Goal: Information Seeking & Learning: Learn about a topic

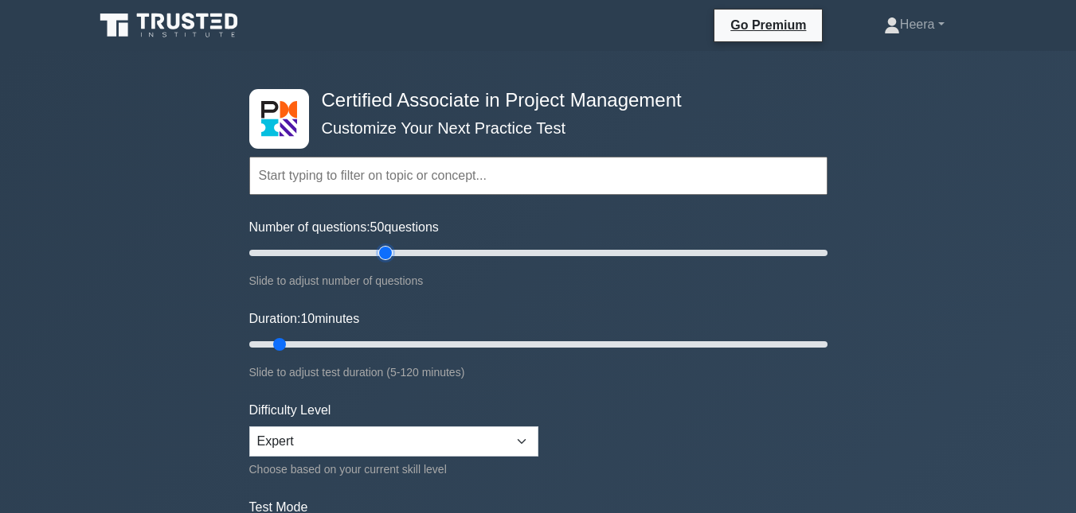
click at [383, 253] on input "Number of questions: 50 questions" at bounding box center [538, 253] width 578 height 19
click at [351, 254] on input "Number of questions: 40 questions" at bounding box center [538, 253] width 578 height 19
type input "30"
click at [332, 254] on input "Number of questions: 30 questions" at bounding box center [538, 253] width 578 height 19
click at [392, 343] on input "Duration: 35 minutes" at bounding box center [538, 344] width 578 height 19
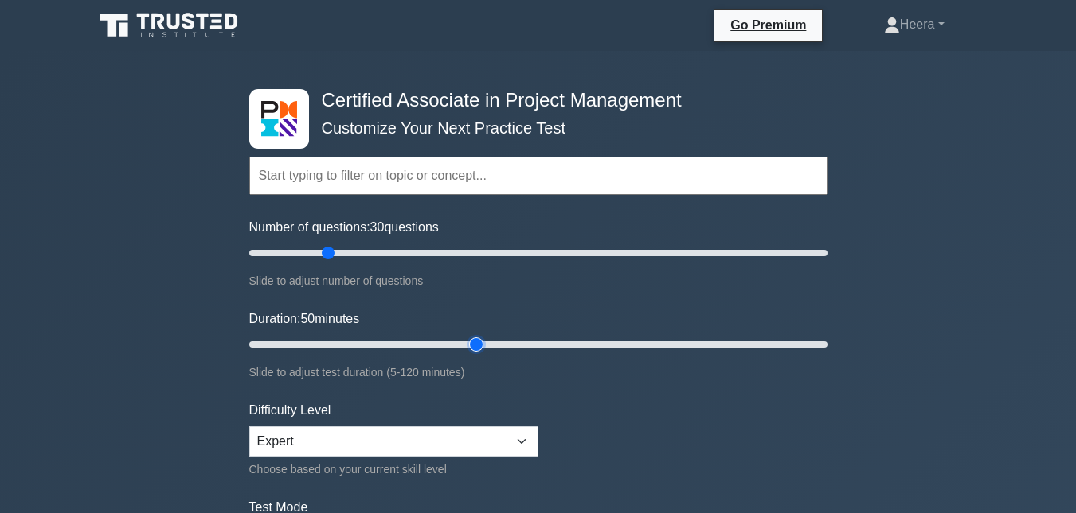
type input "50"
click at [475, 339] on input "Duration: 50 minutes" at bounding box center [538, 344] width 578 height 19
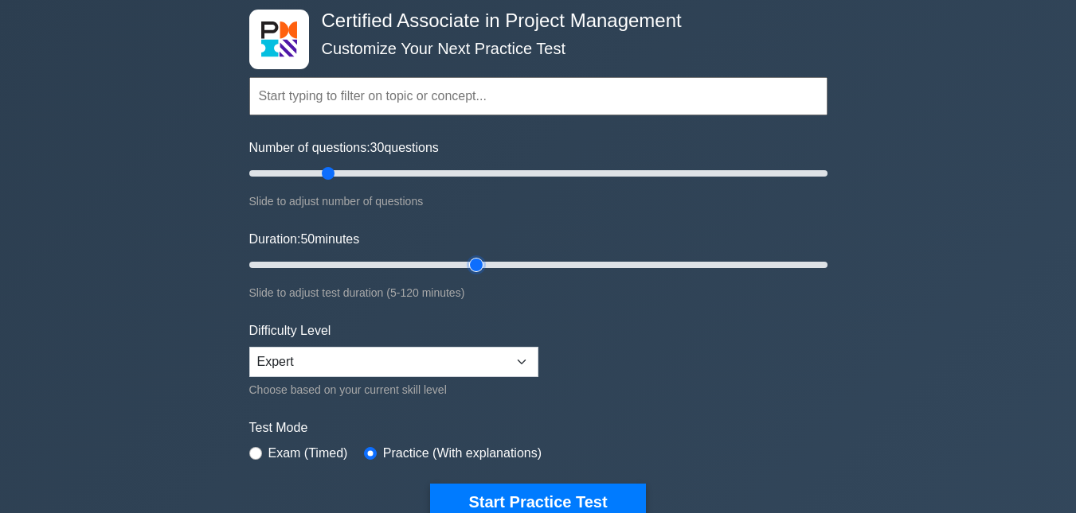
scroll to position [159, 0]
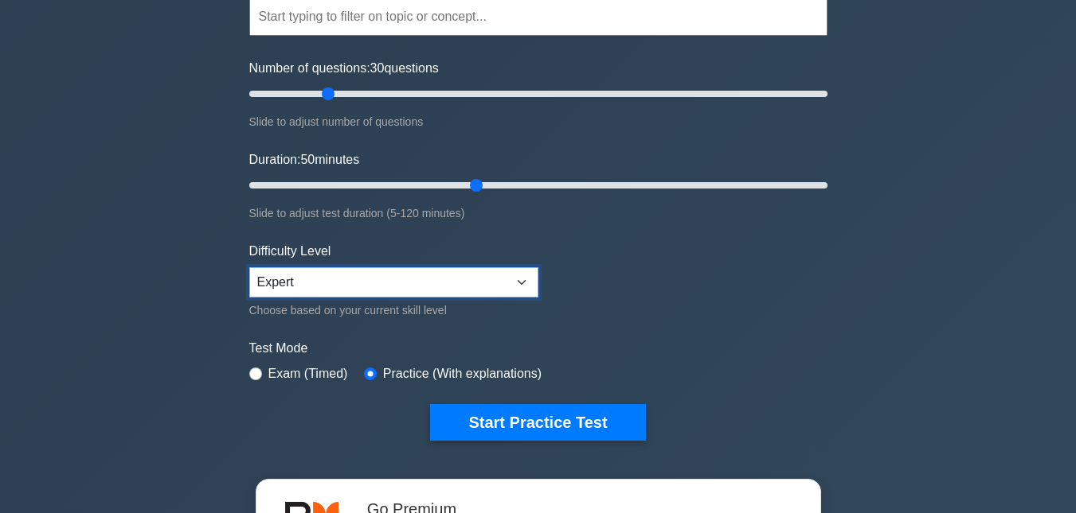
click at [525, 283] on select "Beginner Intermediate Expert" at bounding box center [393, 282] width 289 height 30
select select "intermediate"
click at [249, 267] on select "Beginner Intermediate Expert" at bounding box center [393, 282] width 289 height 30
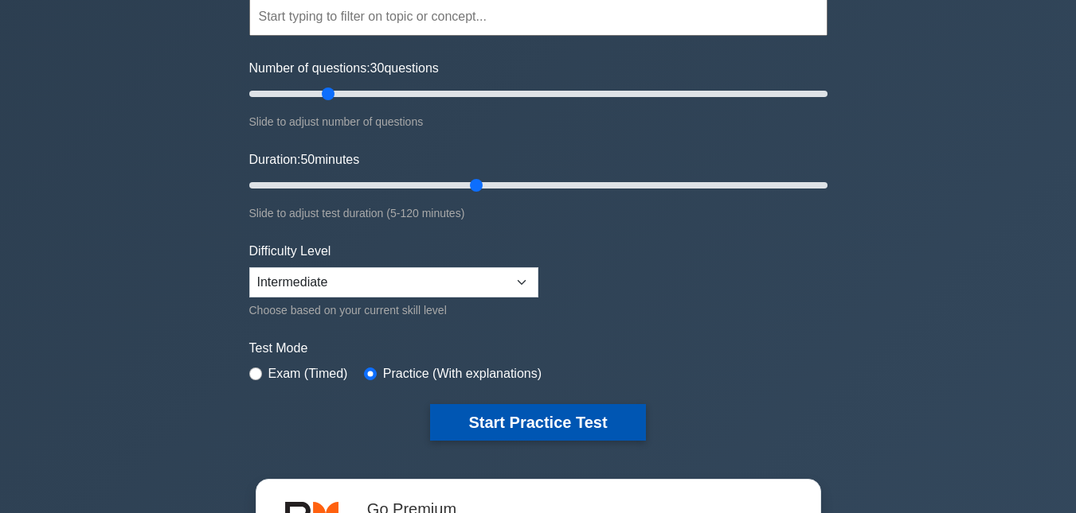
click at [522, 413] on button "Start Practice Test" at bounding box center [537, 422] width 215 height 37
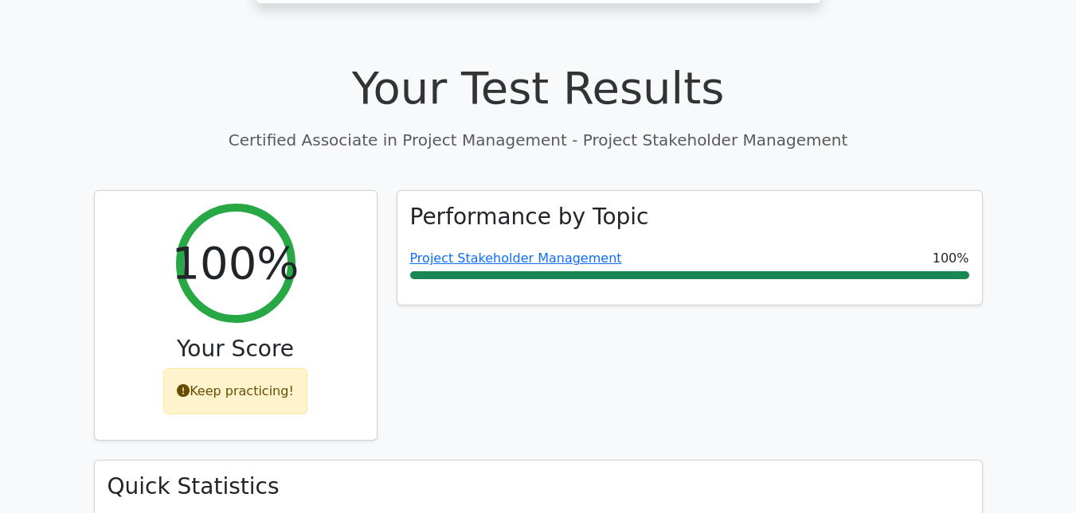
scroll to position [478, 0]
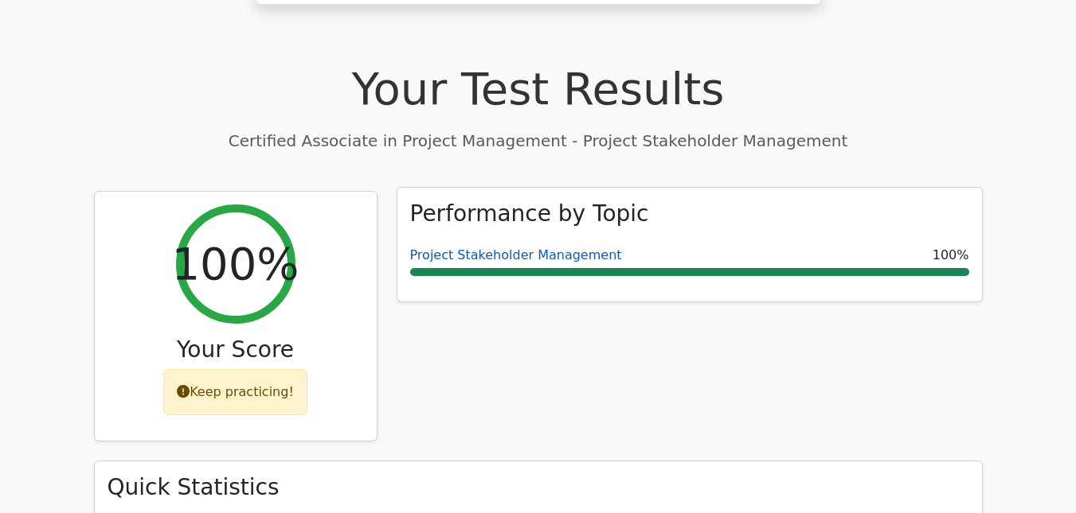
click at [547, 248] on link "Project Stakeholder Management" at bounding box center [516, 255] width 212 height 15
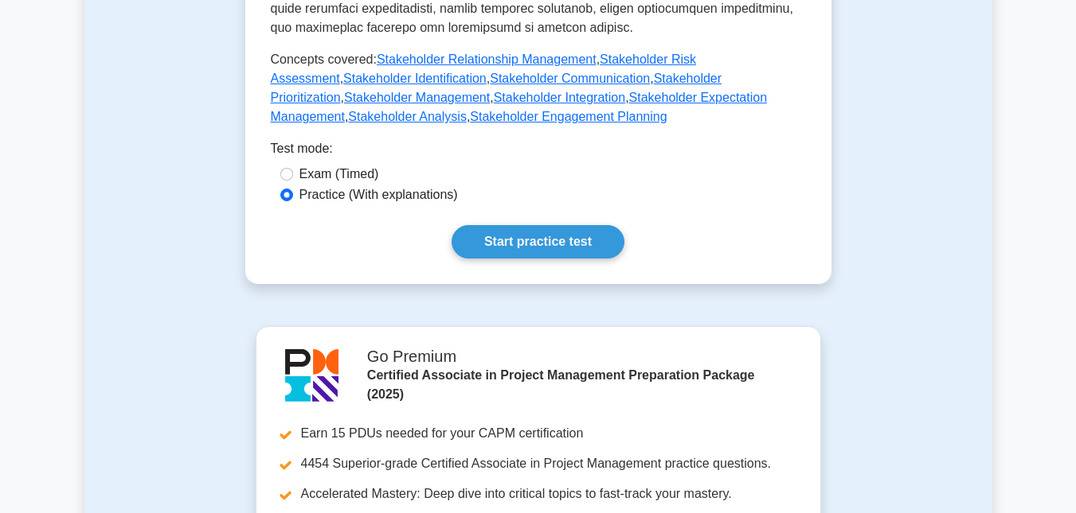
scroll to position [955, 0]
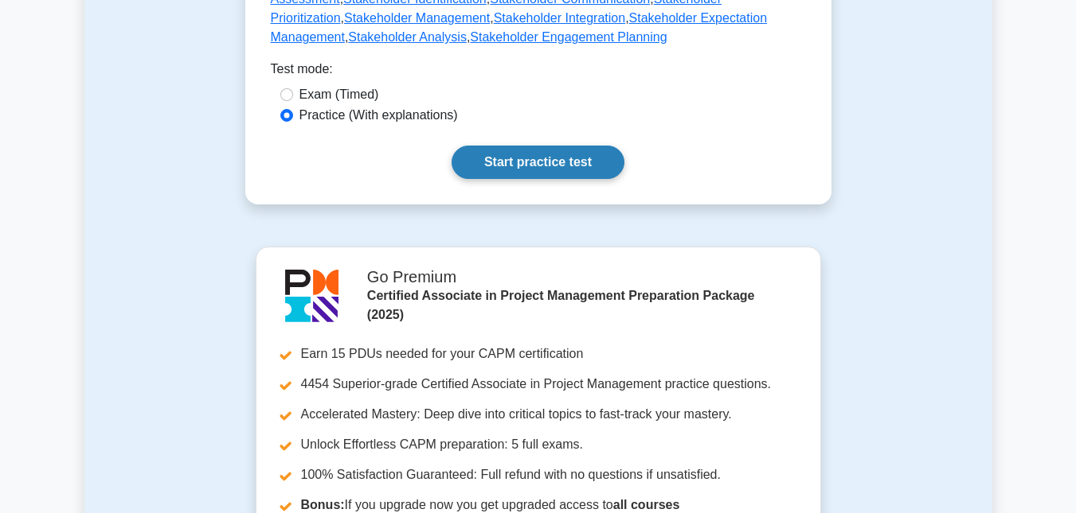
click at [537, 146] on link "Start practice test" at bounding box center [537, 162] width 173 height 33
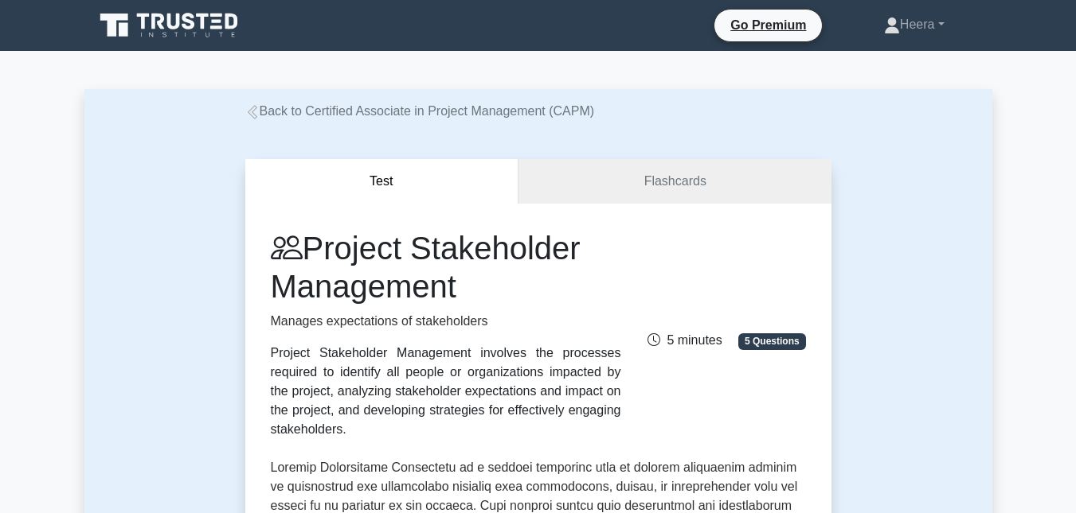
click at [363, 113] on link "Back to Certified Associate in Project Management (CAPM)" at bounding box center [419, 111] width 349 height 14
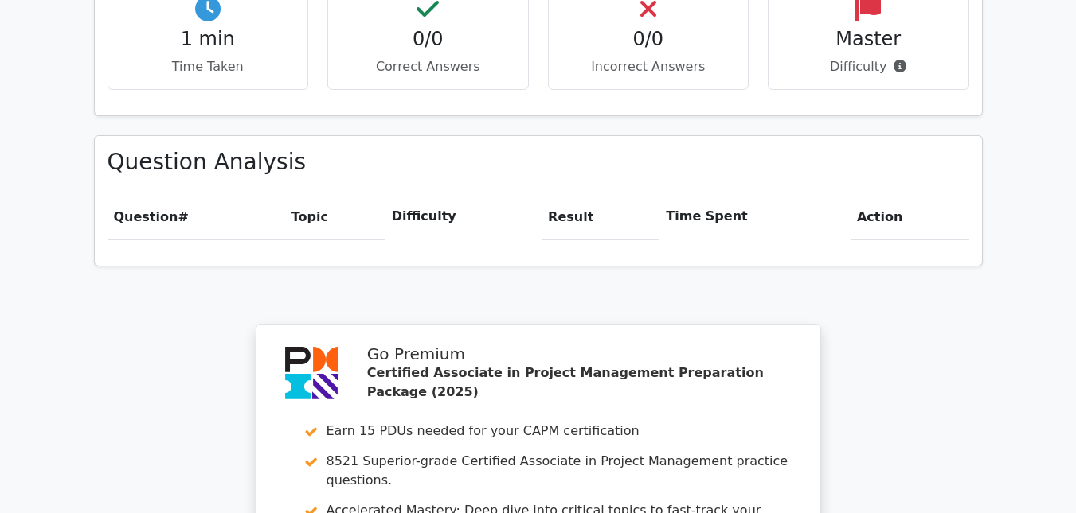
scroll to position [1274, 0]
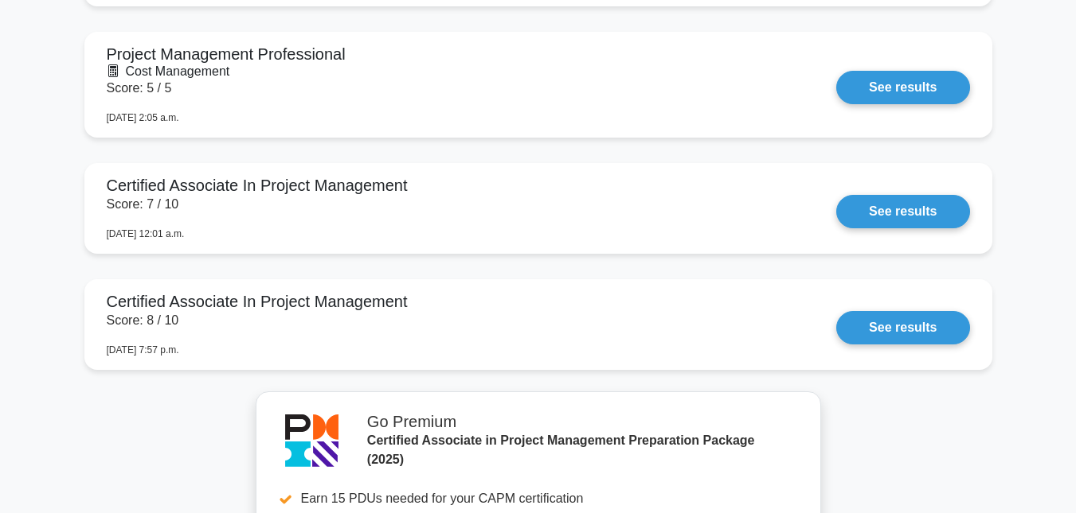
scroll to position [3293, 0]
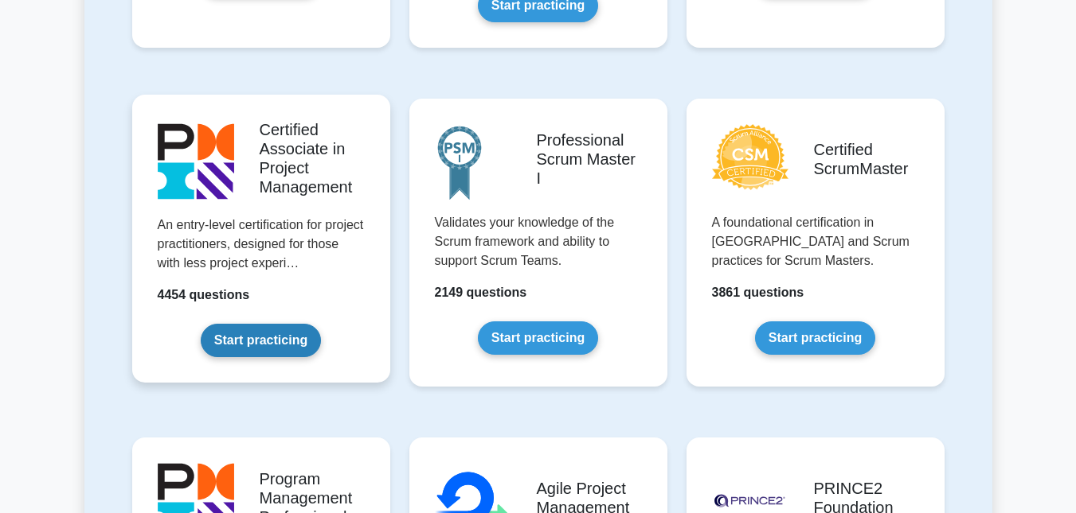
scroll to position [637, 0]
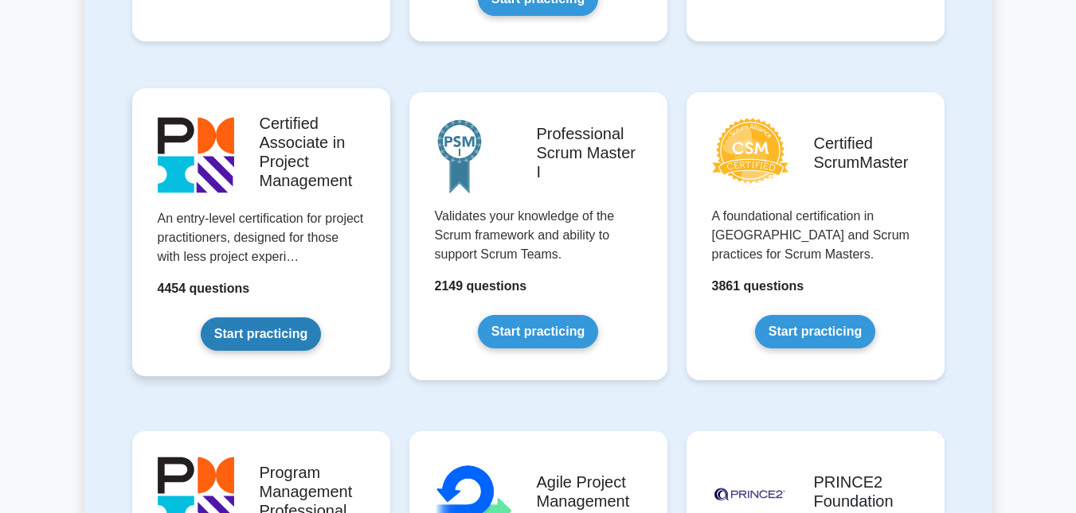
click at [280, 334] on link "Start practicing" at bounding box center [261, 334] width 120 height 33
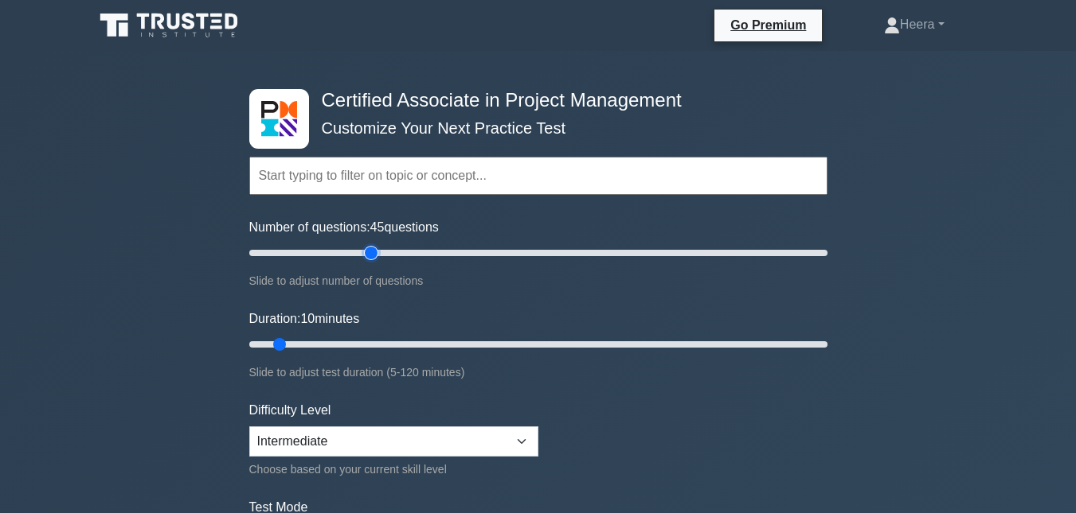
click at [376, 257] on input "Number of questions: 45 questions" at bounding box center [538, 253] width 578 height 19
type input "40"
click at [360, 252] on input "Number of questions: 40 questions" at bounding box center [538, 253] width 578 height 19
click at [388, 345] on input "Duration: 30 minutes" at bounding box center [538, 344] width 578 height 19
type input "35"
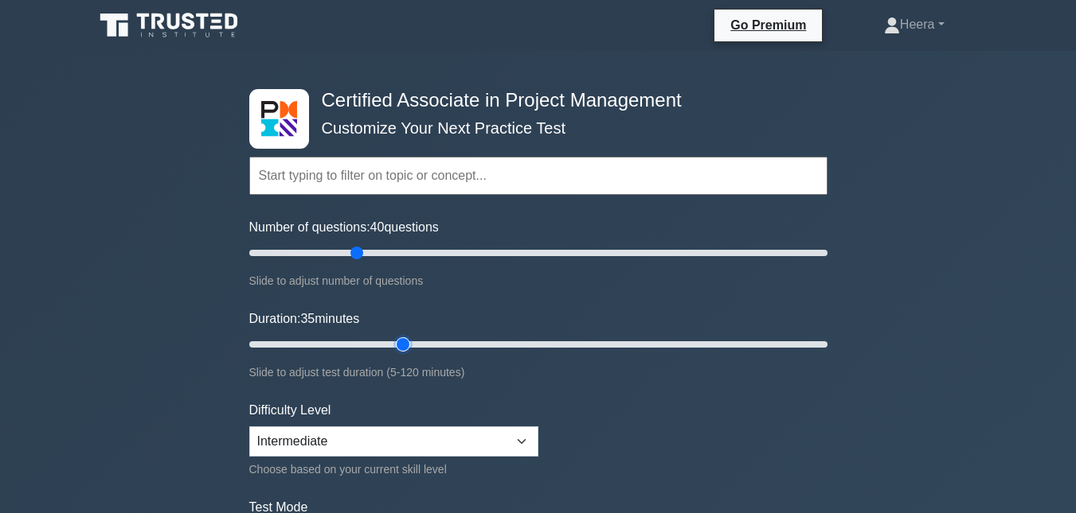
click at [408, 345] on input "Duration: 35 minutes" at bounding box center [538, 344] width 578 height 19
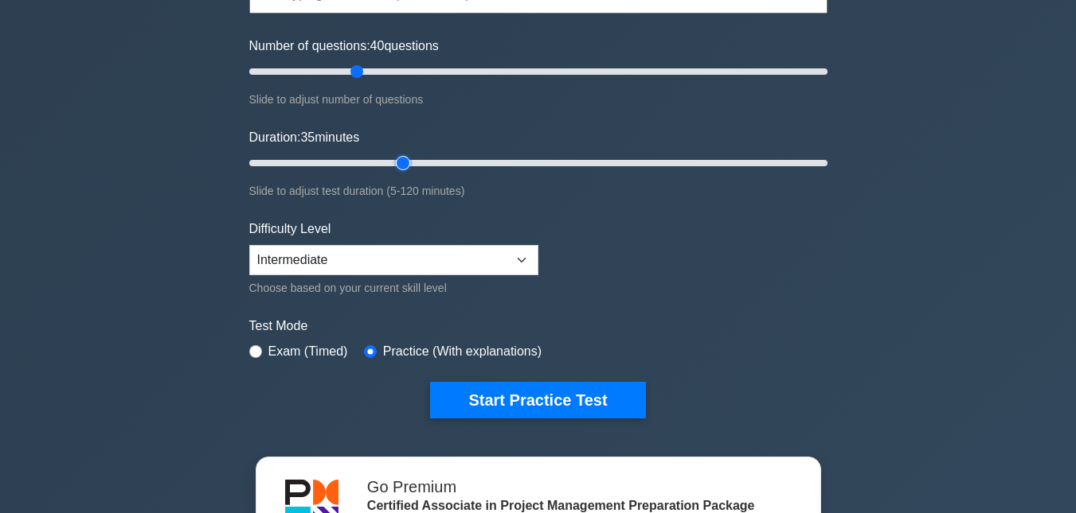
scroll to position [318, 0]
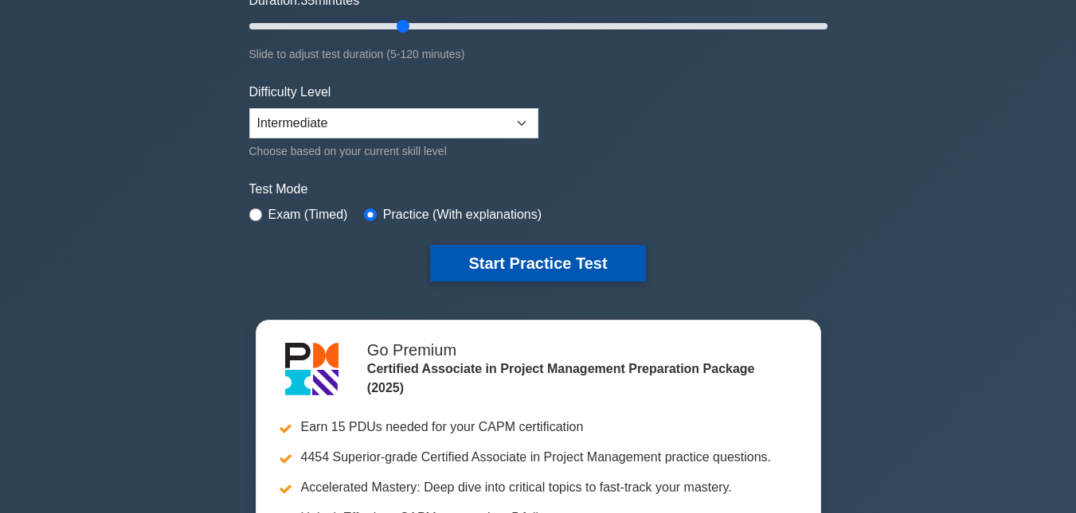
click at [535, 256] on button "Start Practice Test" at bounding box center [537, 263] width 215 height 37
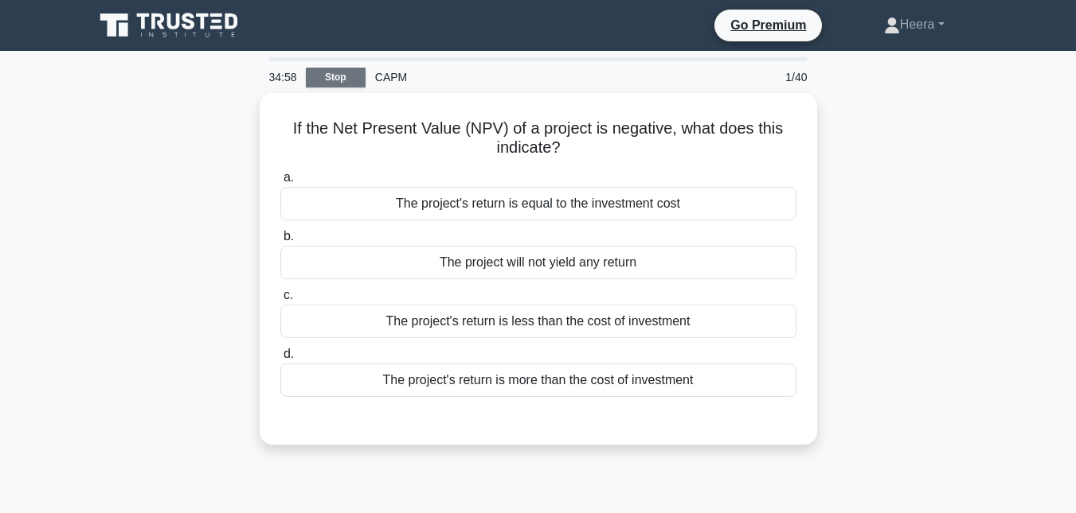
click at [335, 72] on link "Stop" at bounding box center [336, 78] width 60 height 20
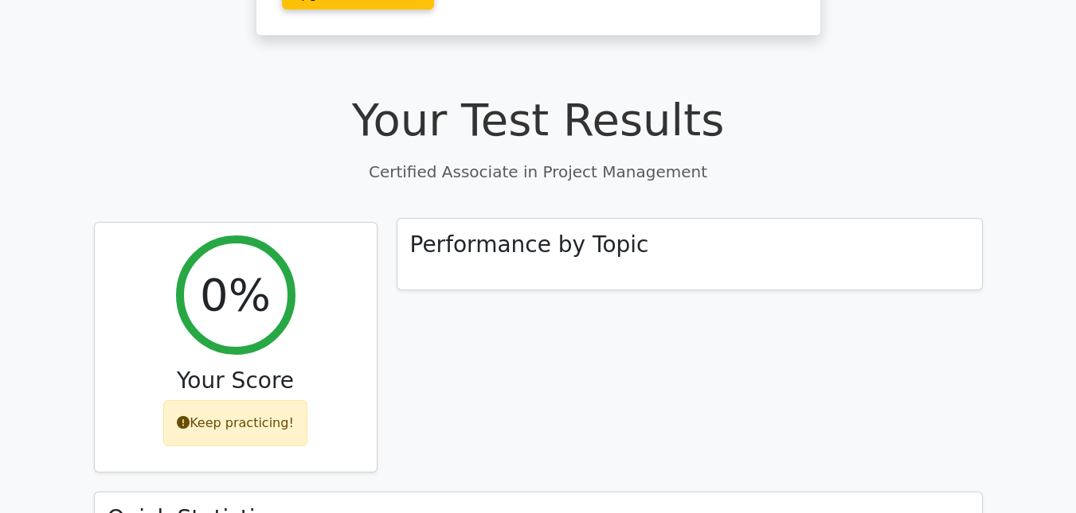
scroll to position [398, 0]
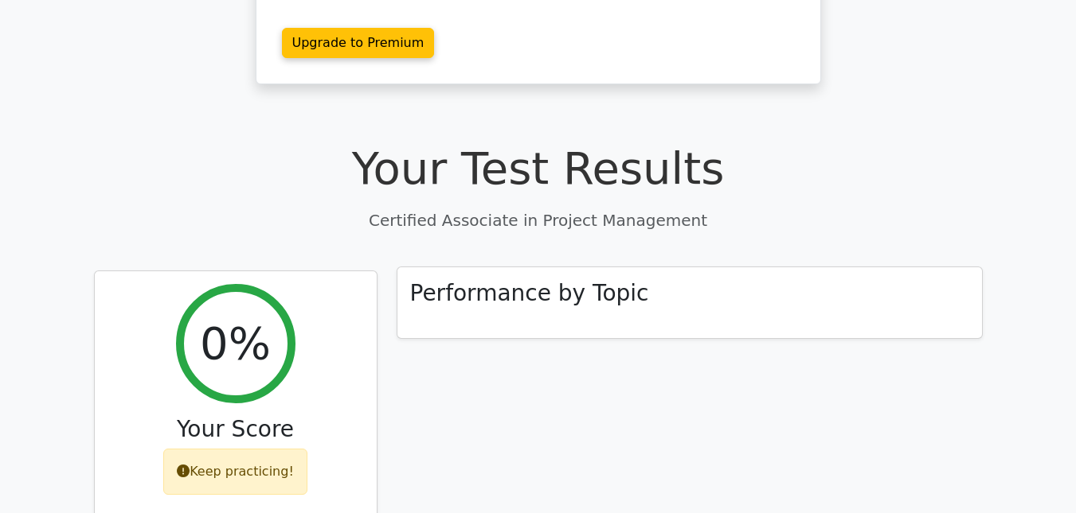
click at [721, 267] on div "Performance by Topic" at bounding box center [689, 303] width 584 height 72
click at [568, 280] on h3 "Performance by Topic" at bounding box center [529, 293] width 239 height 27
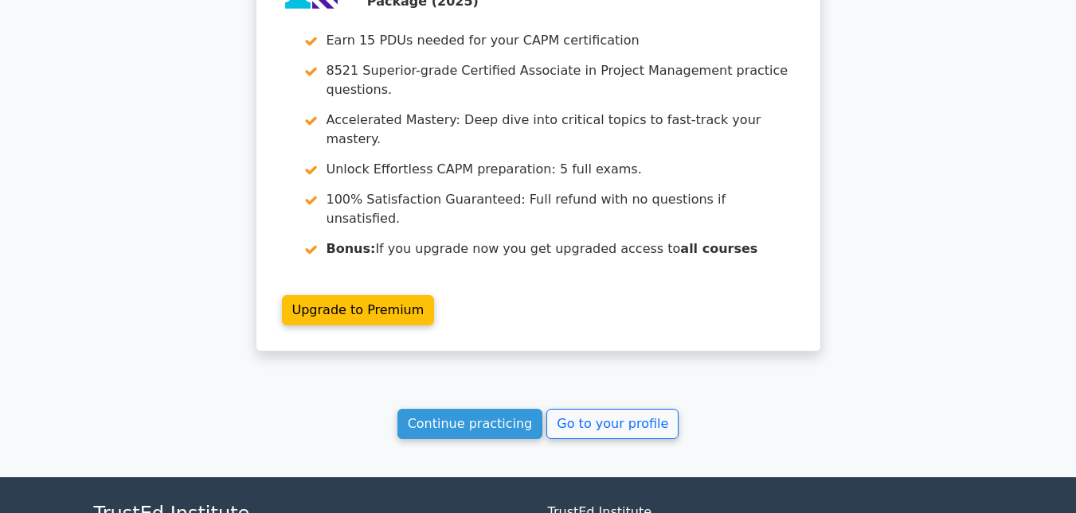
scroll to position [1433, 0]
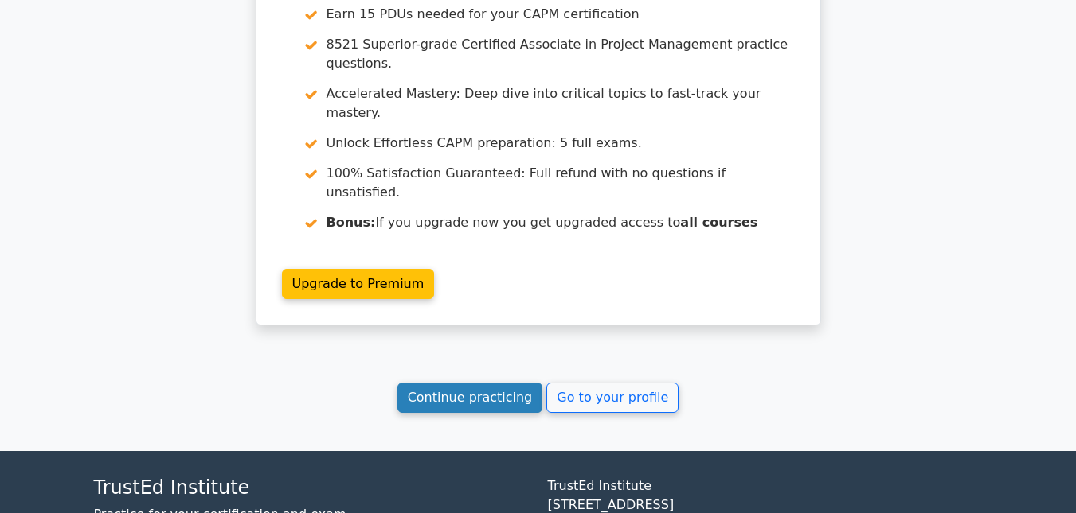
click at [481, 383] on link "Continue practicing" at bounding box center [470, 398] width 146 height 30
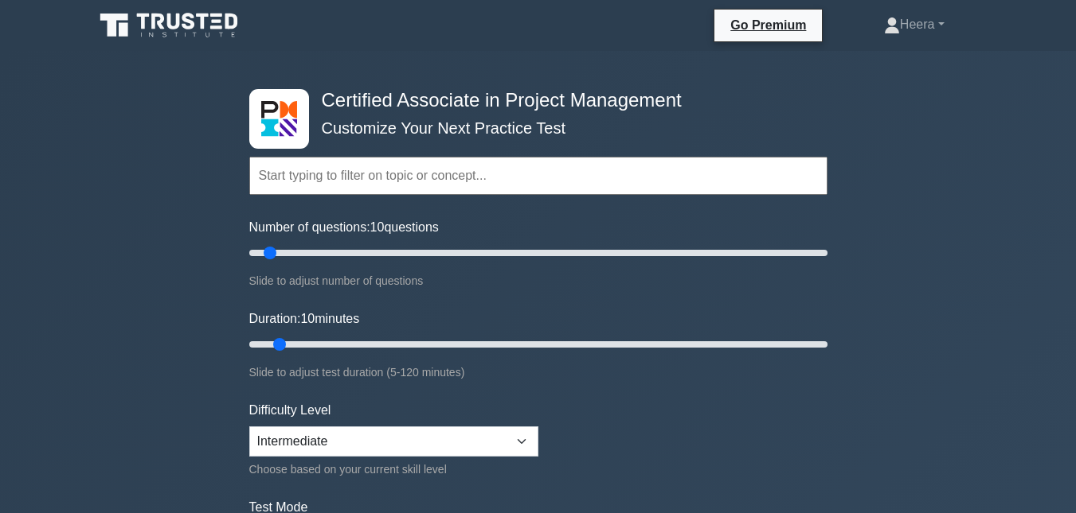
click at [433, 177] on input "text" at bounding box center [538, 176] width 578 height 38
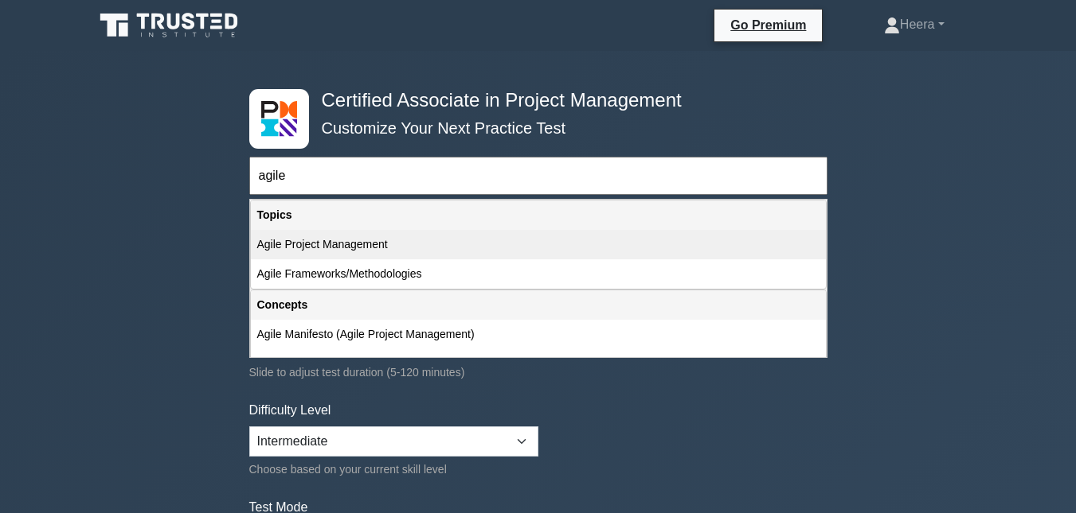
click at [422, 239] on div "Agile Project Management" at bounding box center [538, 244] width 575 height 29
type input "Agile Project Management"
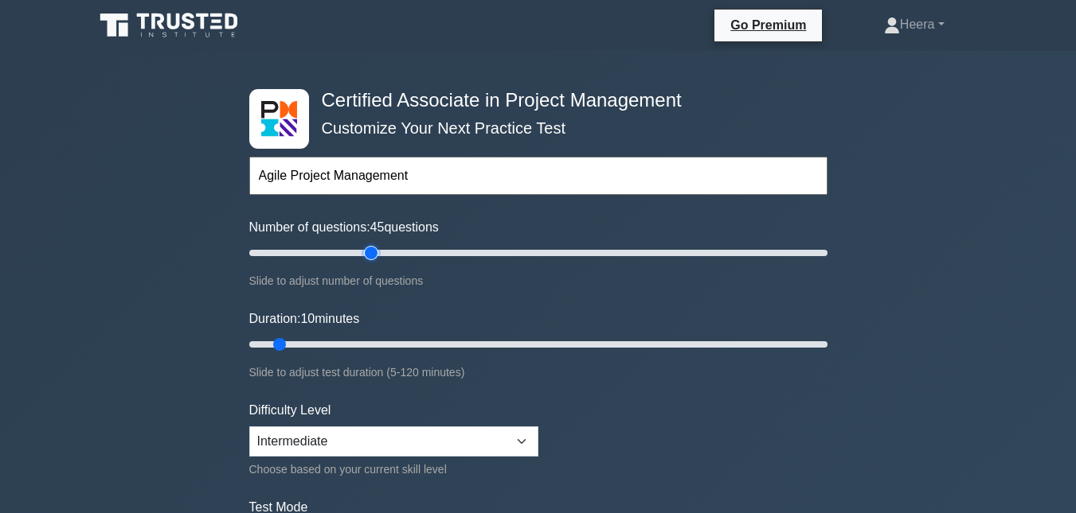
type input "45"
click at [373, 252] on input "Number of questions: 45 questions" at bounding box center [538, 253] width 578 height 19
type input "40"
click at [359, 252] on input "Number of questions: 40 questions" at bounding box center [538, 253] width 578 height 19
type input "40"
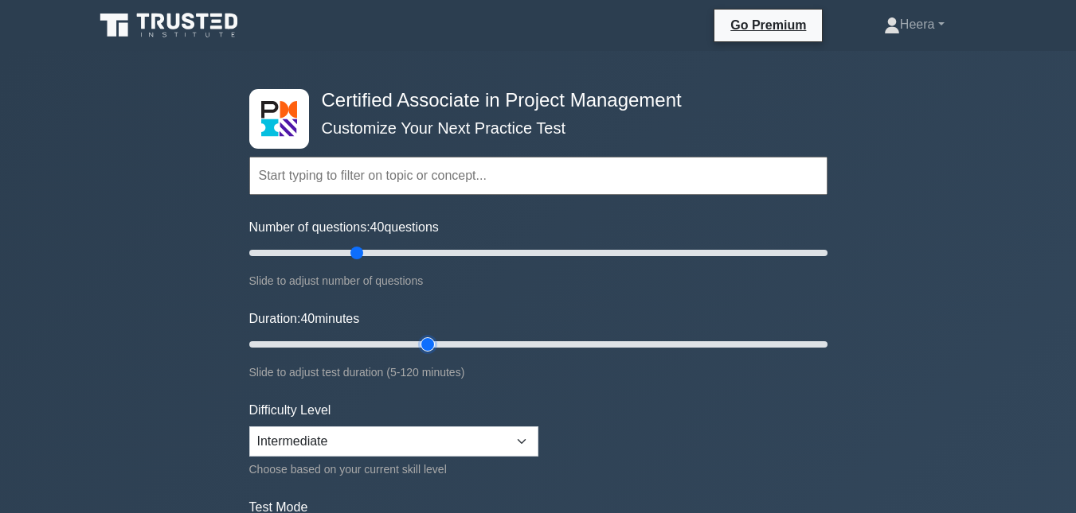
click at [419, 348] on input "Duration: 40 minutes" at bounding box center [538, 344] width 578 height 19
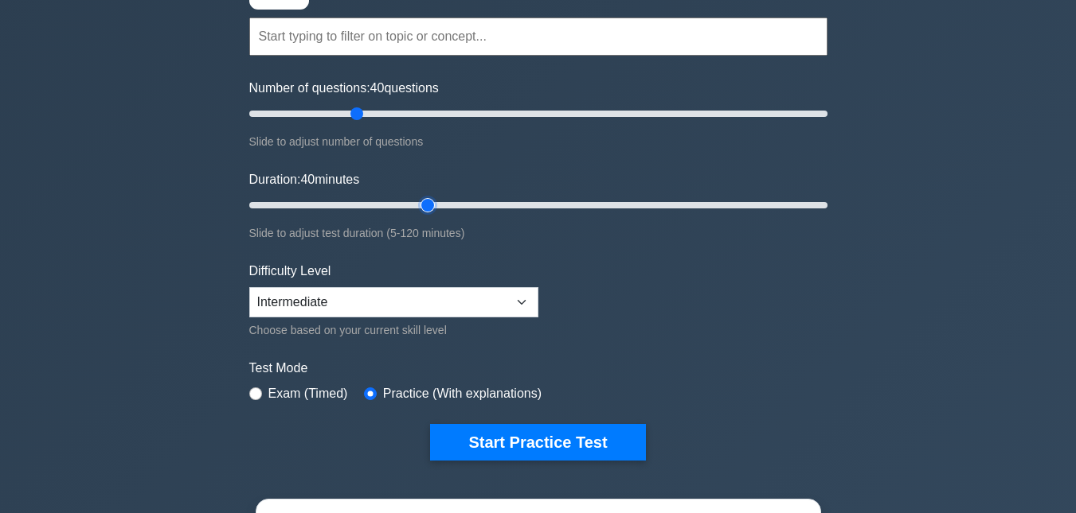
scroll to position [239, 0]
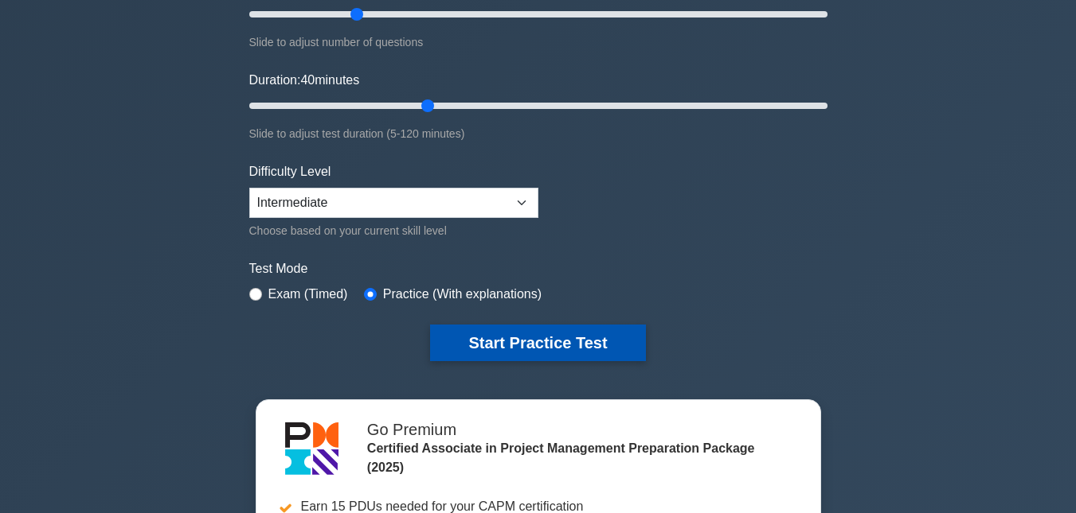
click at [522, 342] on button "Start Practice Test" at bounding box center [537, 343] width 215 height 37
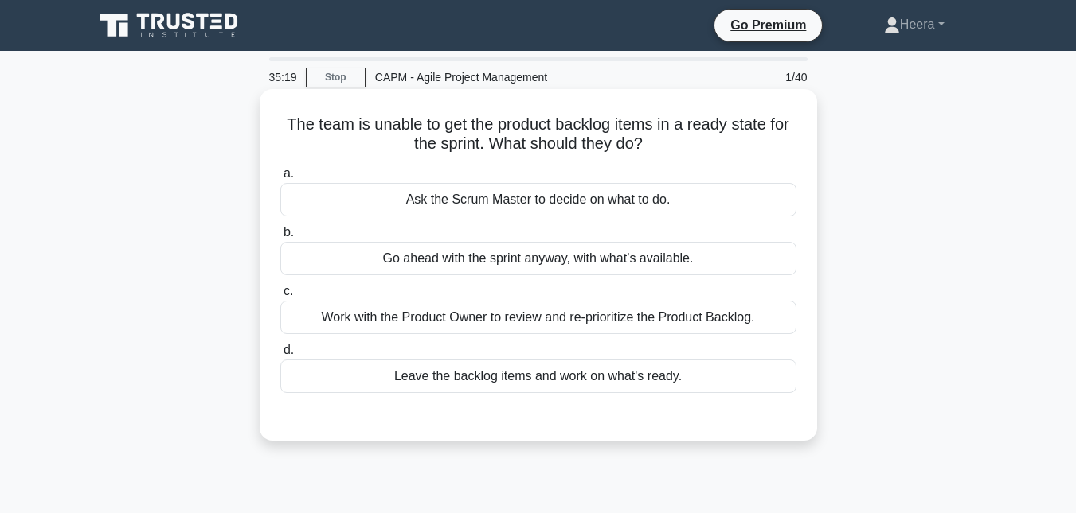
click at [622, 318] on div "Work with the Product Owner to review and re-prioritize the Product Backlog." at bounding box center [538, 317] width 516 height 33
click at [280, 297] on input "c. Work with the Product Owner to review and re-prioritize the Product Backlog." at bounding box center [280, 292] width 0 height 10
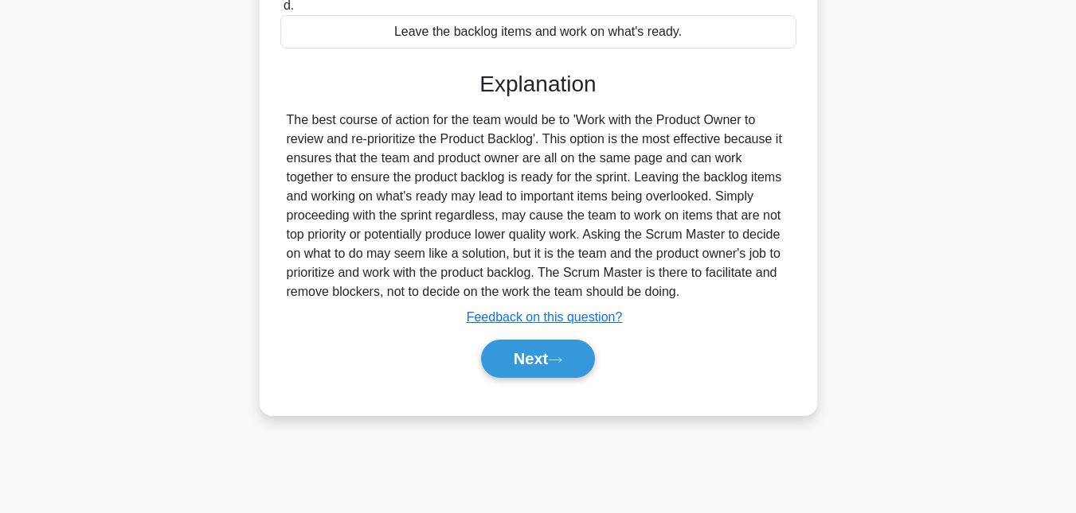
scroll to position [346, 0]
click at [523, 346] on button "Next" at bounding box center [538, 357] width 114 height 38
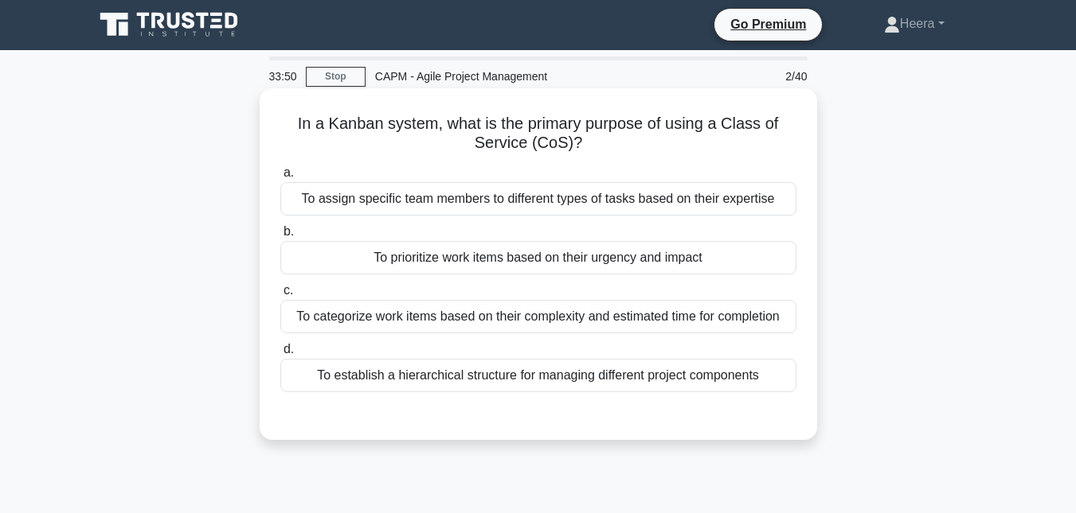
scroll to position [0, 0]
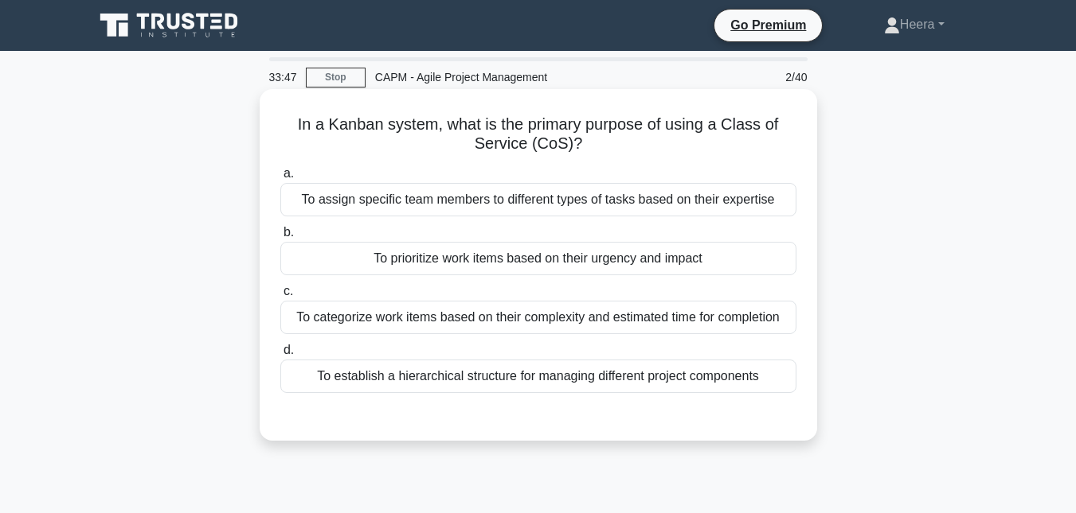
click at [493, 262] on div "To prioritize work items based on their urgency and impact" at bounding box center [538, 258] width 516 height 33
click at [294, 266] on div "To prioritize work items based on their urgency and impact" at bounding box center [538, 258] width 516 height 33
click at [280, 238] on input "b. To prioritize work items based on their urgency and impact" at bounding box center [280, 233] width 0 height 10
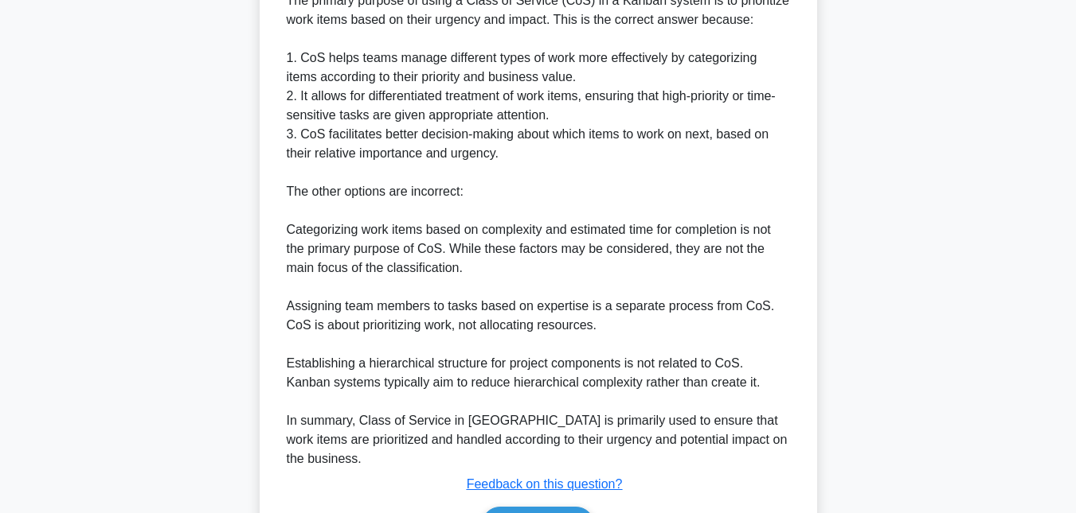
scroll to position [545, 0]
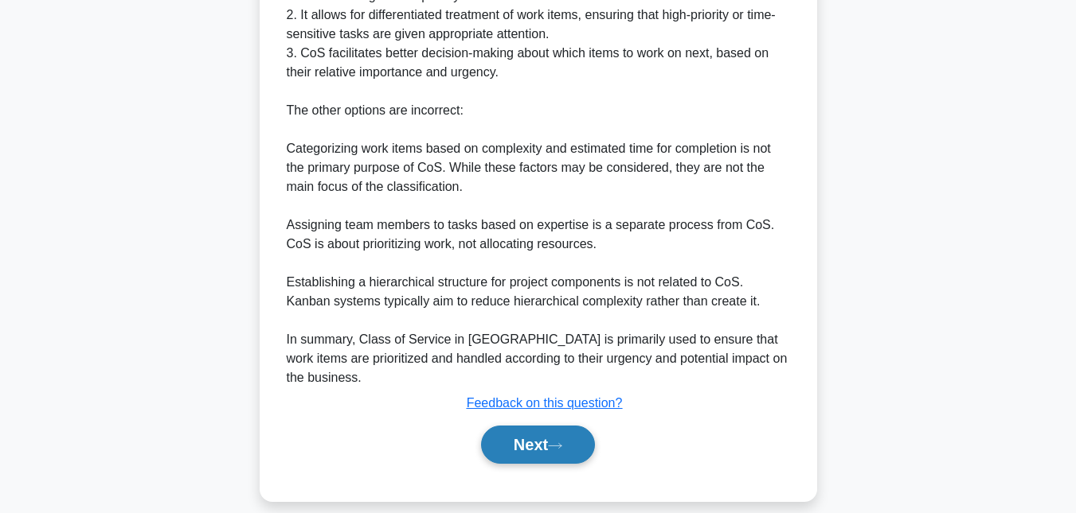
click at [512, 426] on button "Next" at bounding box center [538, 445] width 114 height 38
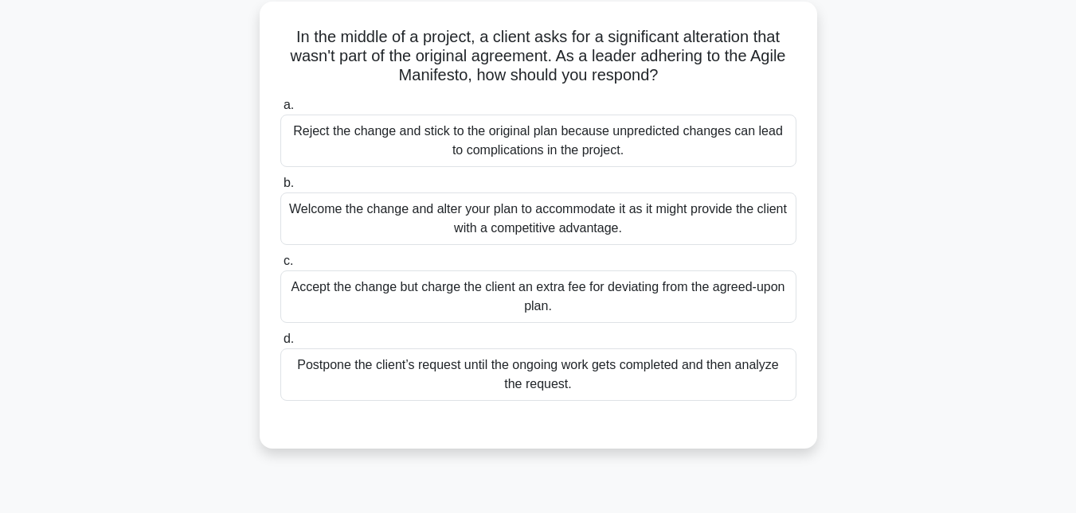
scroll to position [28, 0]
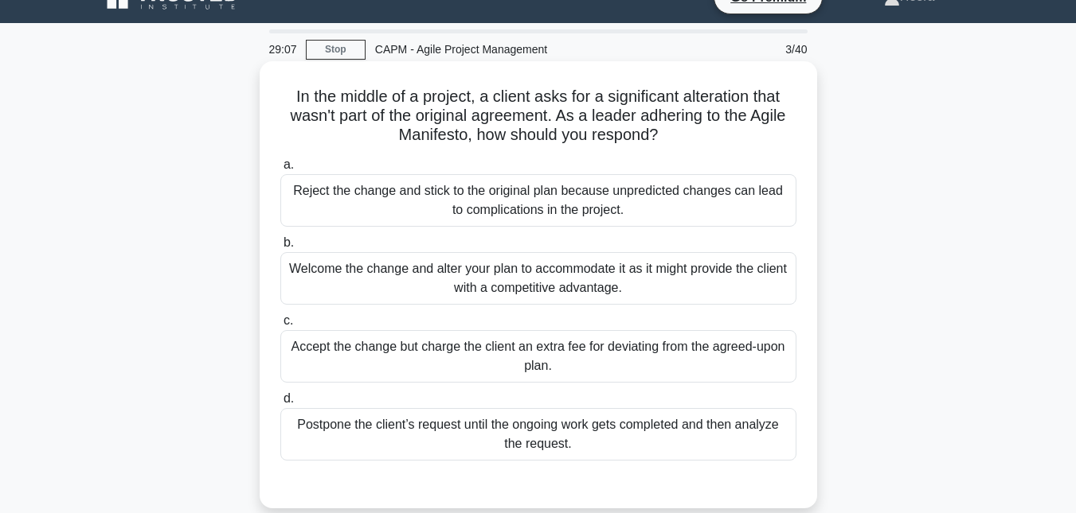
click at [611, 287] on div "Welcome the change and alter your plan to accommodate it as it might provide th…" at bounding box center [538, 278] width 516 height 53
click at [280, 248] on input "b. Welcome the change and alter your plan to accommodate it as it might provide…" at bounding box center [280, 243] width 0 height 10
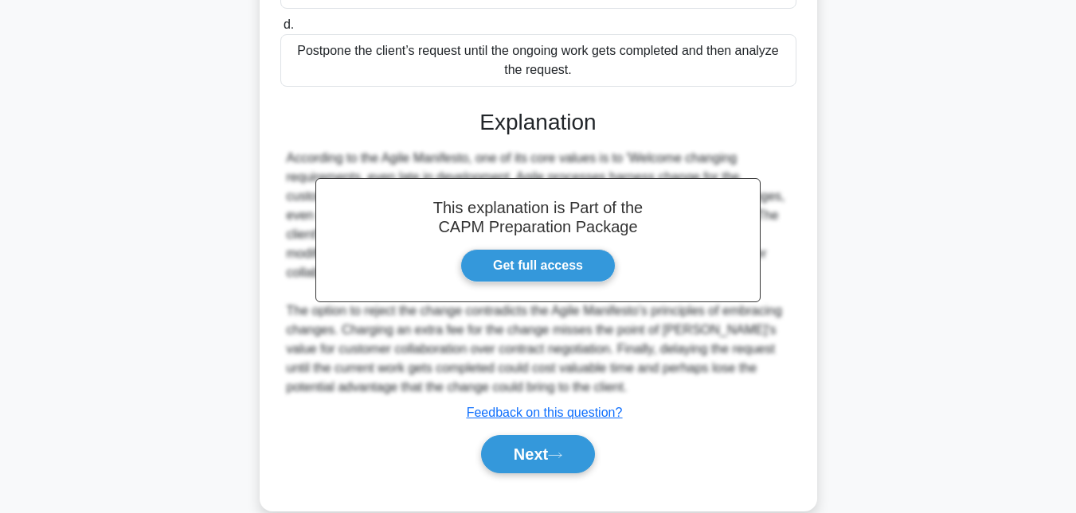
scroll to position [412, 0]
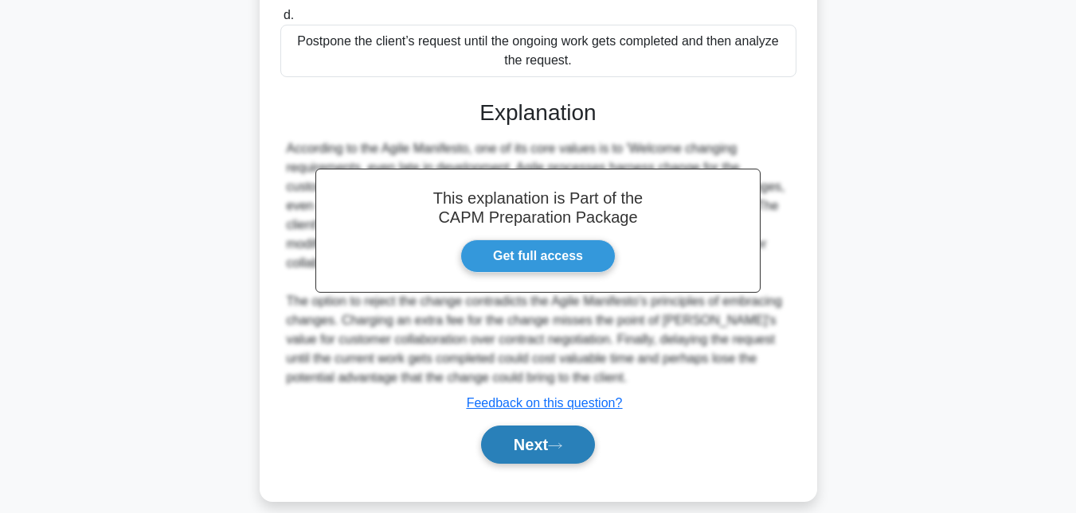
click at [558, 426] on button "Next" at bounding box center [538, 445] width 114 height 38
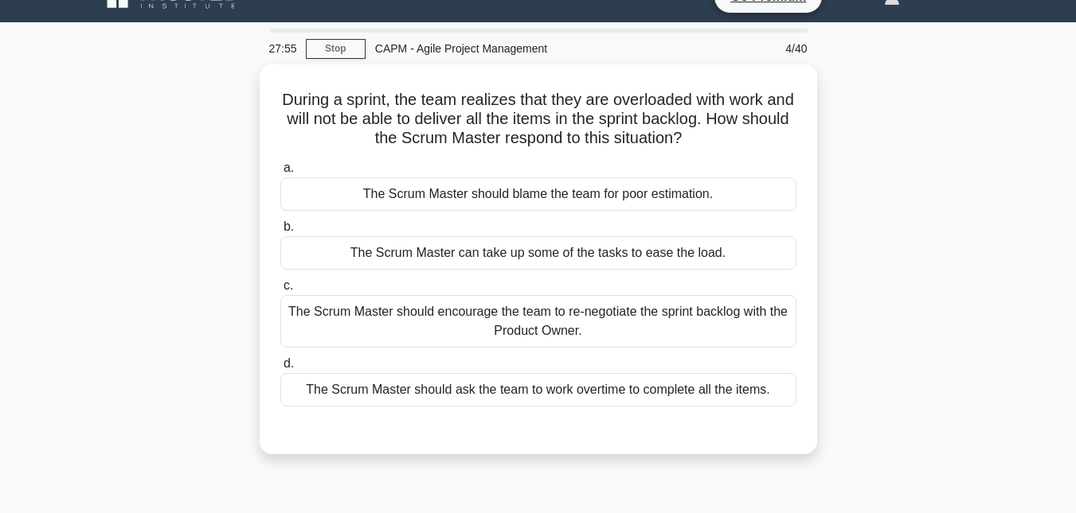
scroll to position [28, 0]
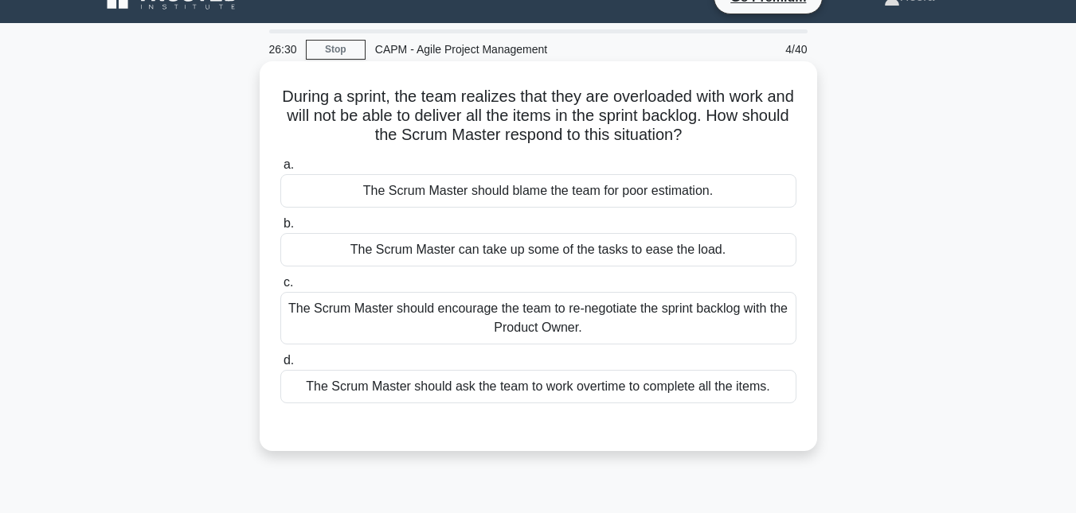
click at [494, 310] on div "The Scrum Master should encourage the team to re-negotiate the sprint backlog w…" at bounding box center [538, 318] width 516 height 53
click at [280, 288] on input "c. The Scrum Master should encourage the team to re-negotiate the sprint backlo…" at bounding box center [280, 283] width 0 height 10
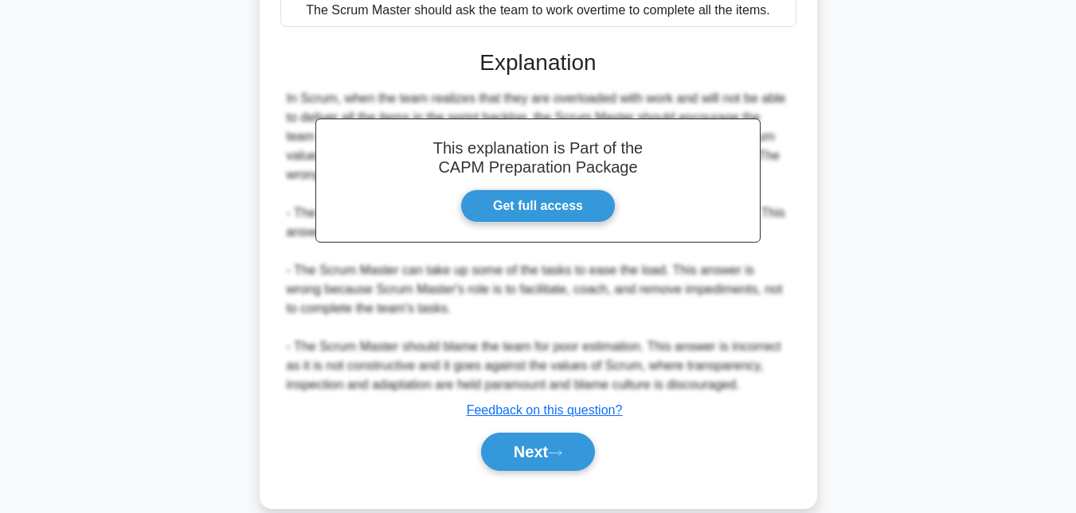
scroll to position [431, 0]
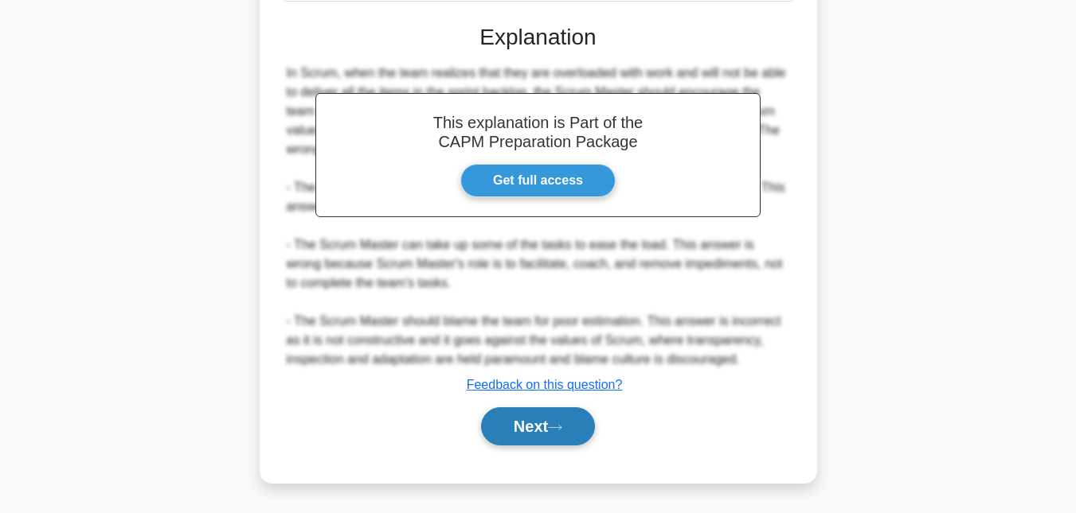
click at [529, 415] on button "Next" at bounding box center [538, 427] width 114 height 38
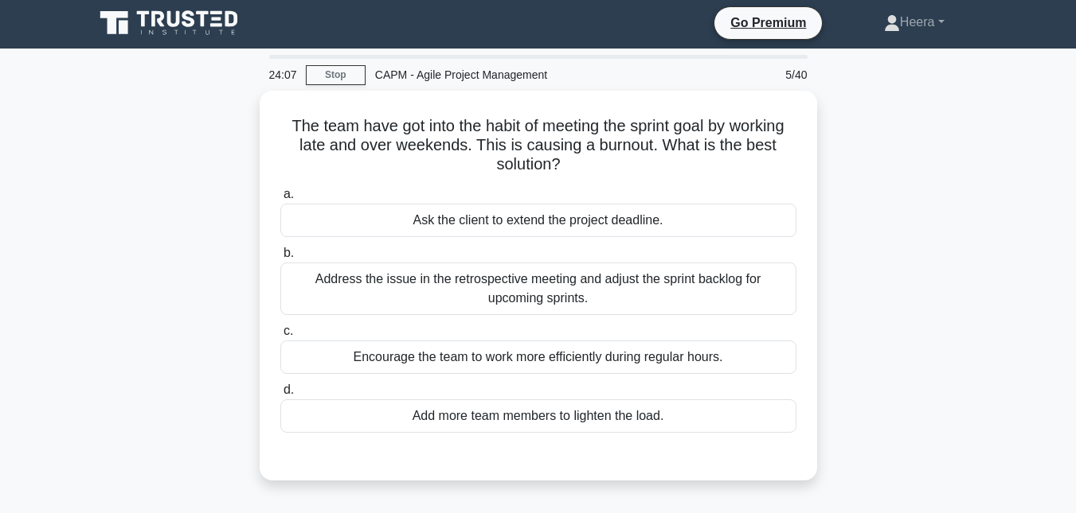
scroll to position [0, 0]
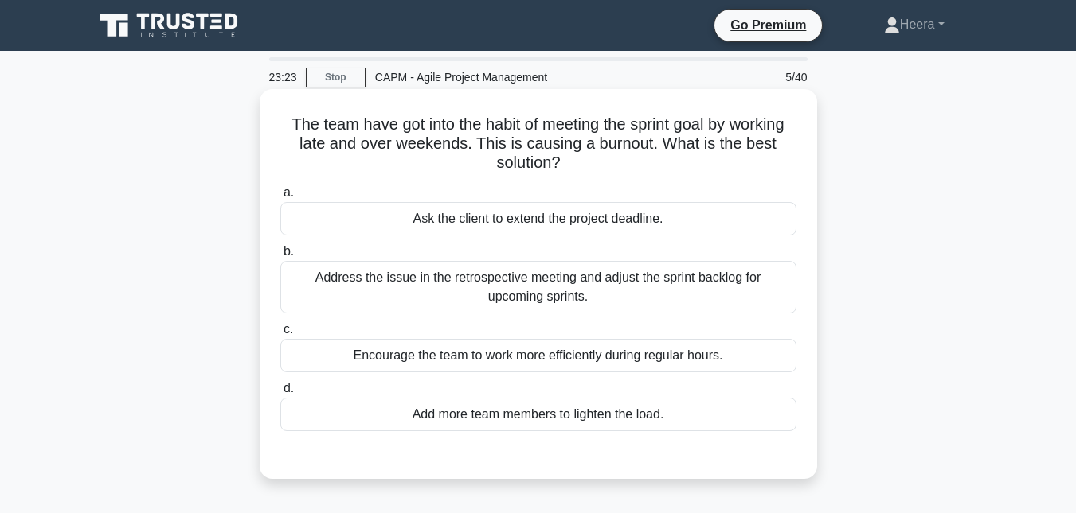
click at [545, 285] on div "Address the issue in the retrospective meeting and adjust the sprint backlog fo…" at bounding box center [538, 287] width 516 height 53
click at [280, 257] on input "b. Address the issue in the retrospective meeting and adjust the sprint backlog…" at bounding box center [280, 252] width 0 height 10
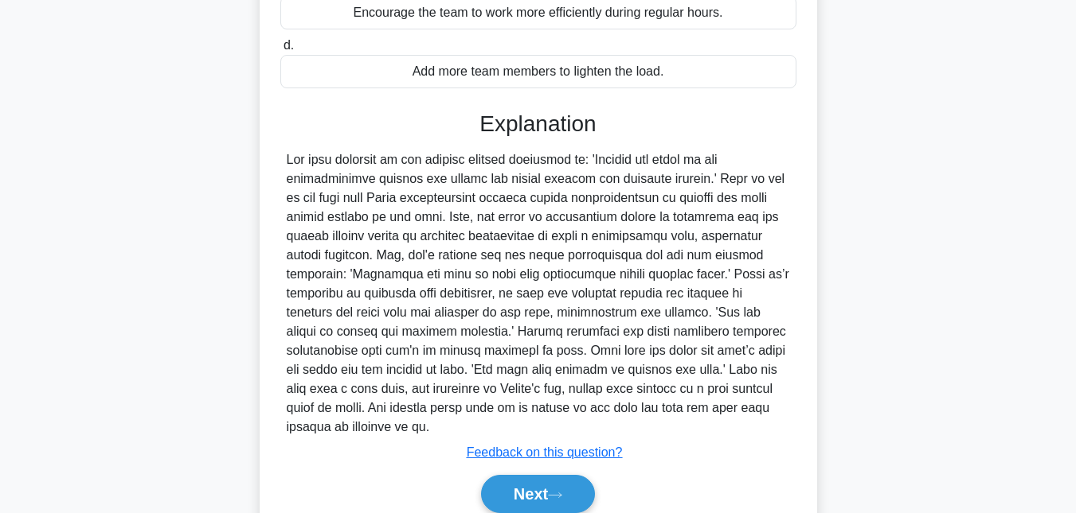
scroll to position [398, 0]
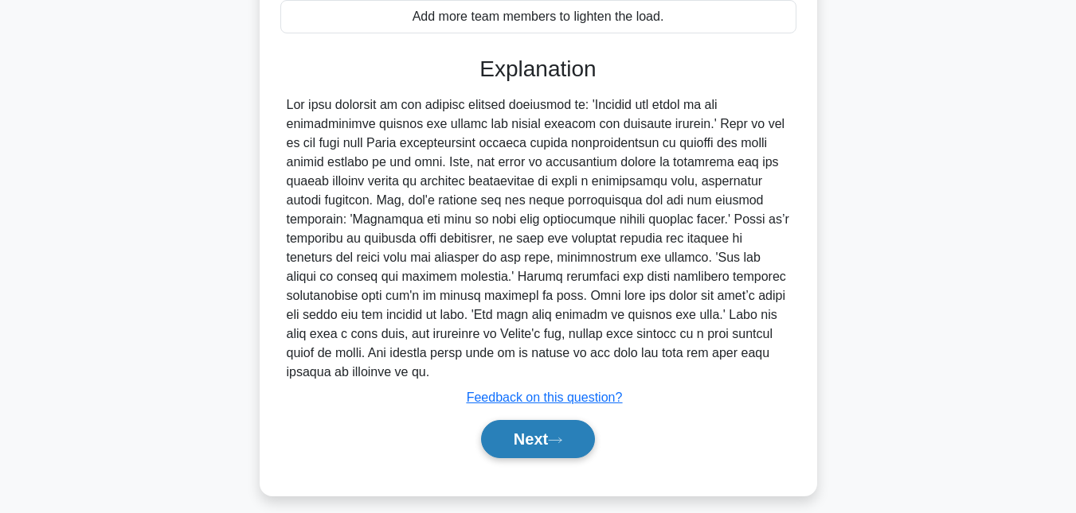
click at [543, 449] on button "Next" at bounding box center [538, 439] width 114 height 38
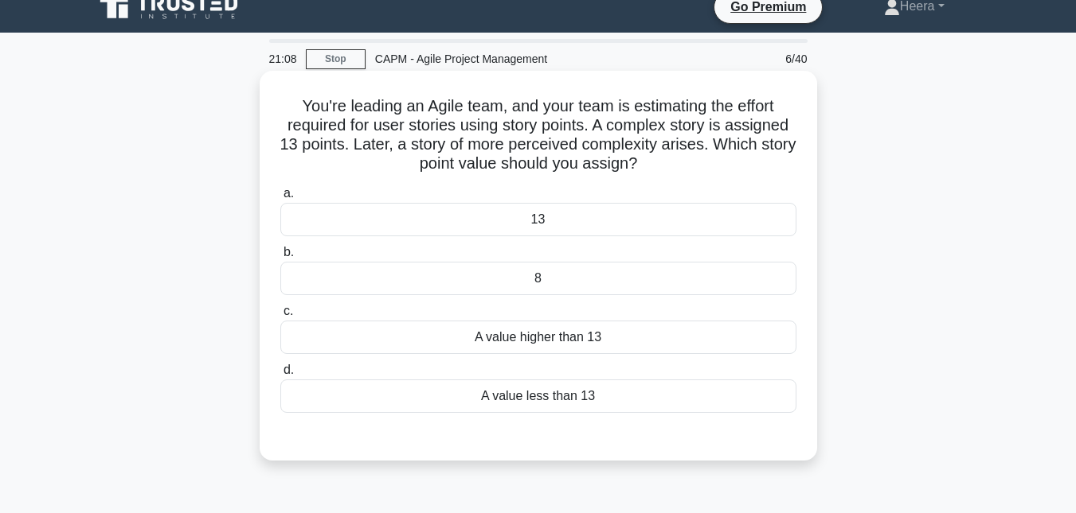
scroll to position [0, 0]
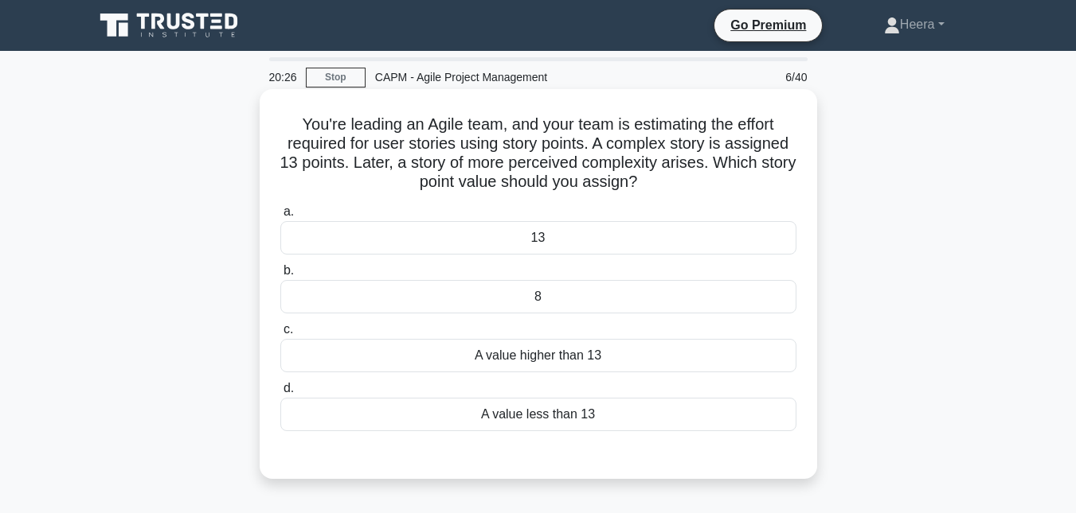
click at [680, 363] on div "A value higher than 13" at bounding box center [538, 355] width 516 height 33
click at [280, 335] on input "c. A value higher than 13" at bounding box center [280, 330] width 0 height 10
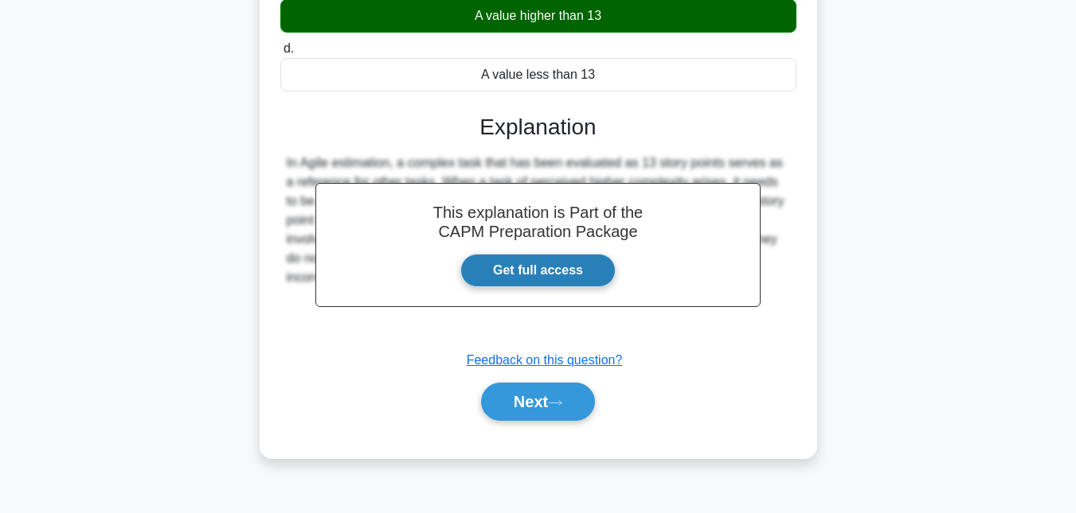
scroll to position [346, 0]
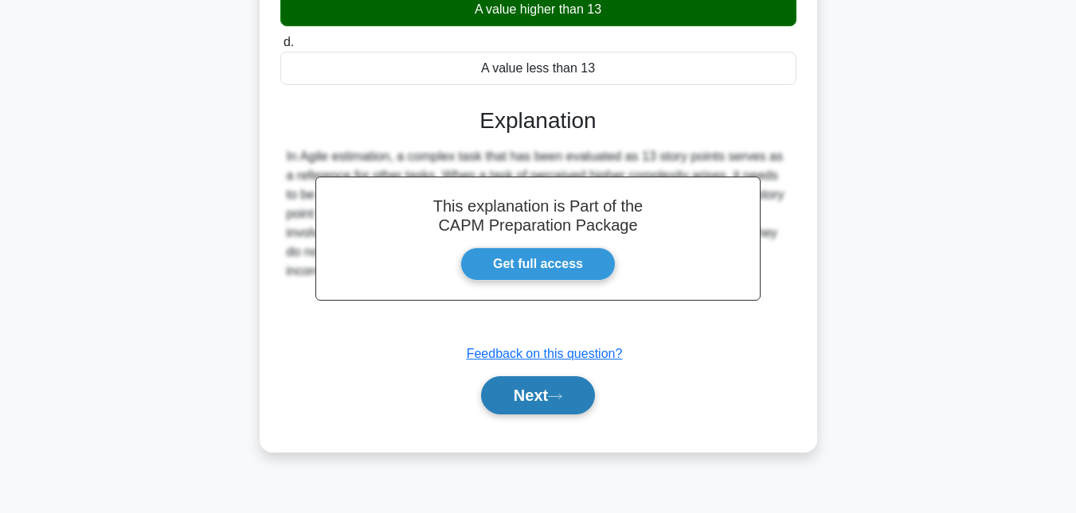
click at [541, 389] on button "Next" at bounding box center [538, 396] width 114 height 38
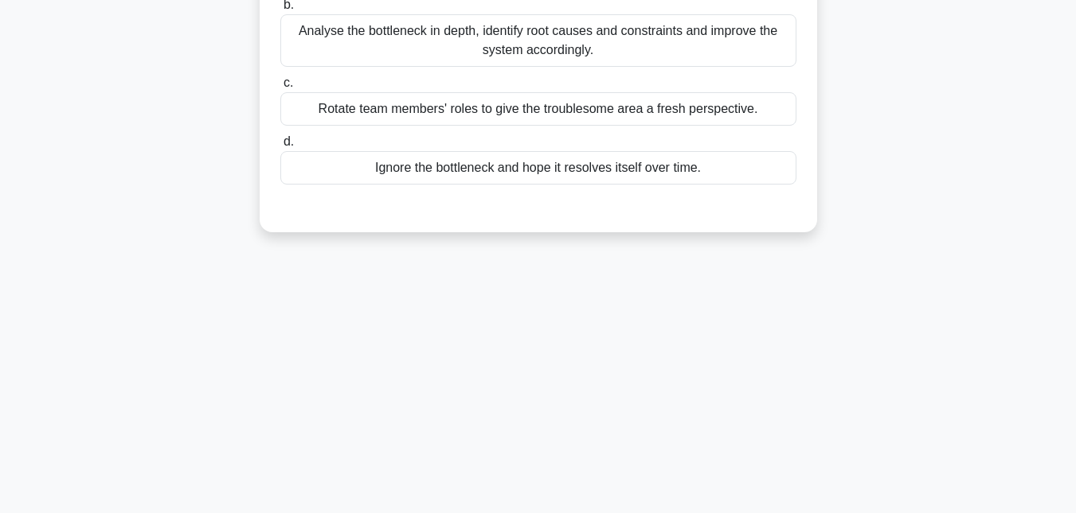
scroll to position [28, 0]
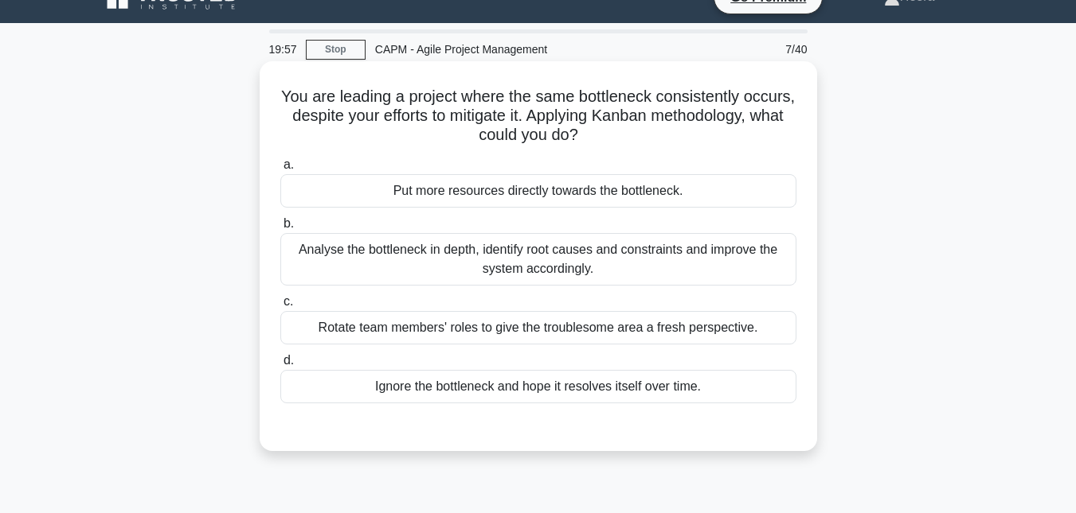
click at [448, 114] on h5 "You are leading a project where the same bottleneck consistently occurs, despit…" at bounding box center [538, 116] width 519 height 59
drag, startPoint x: 488, startPoint y: 213, endPoint x: 489, endPoint y: 202, distance: 11.2
click at [489, 204] on div "a. Put more resources directly towards the bottleneck. b. Analyse the bottlenec…" at bounding box center [538, 279] width 535 height 255
click at [362, 327] on div "Rotate team members' roles to give the troublesome area a fresh perspective." at bounding box center [538, 327] width 516 height 33
click at [280, 307] on input "c. Rotate team members' roles to give the troublesome area a fresh perspective." at bounding box center [280, 302] width 0 height 10
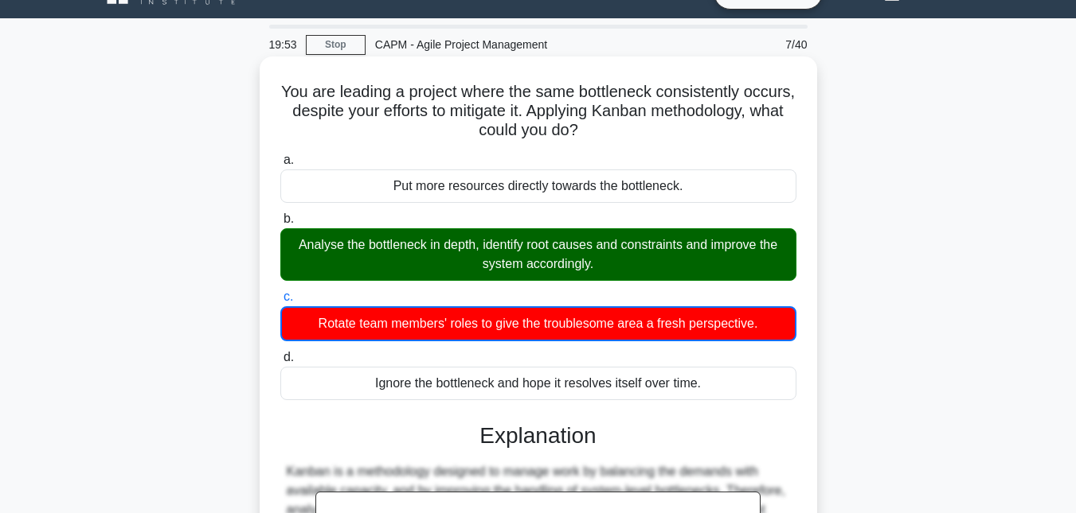
scroll to position [346, 0]
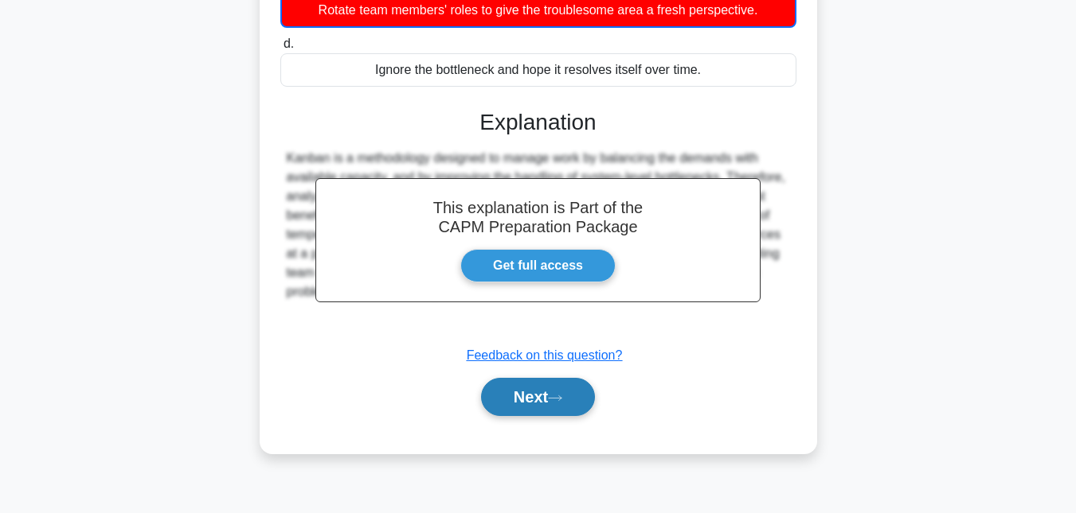
click at [562, 400] on icon at bounding box center [555, 398] width 14 height 9
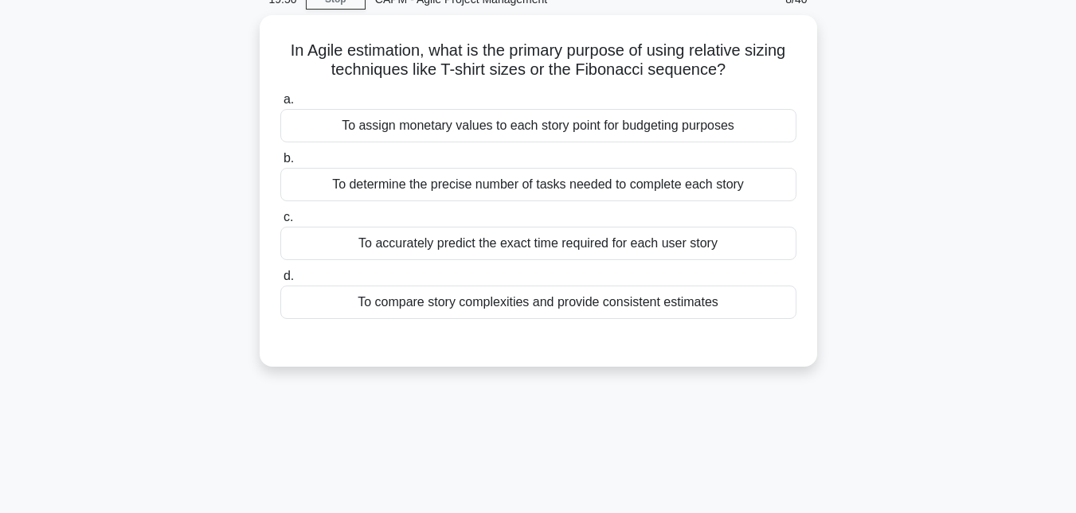
scroll to position [28, 0]
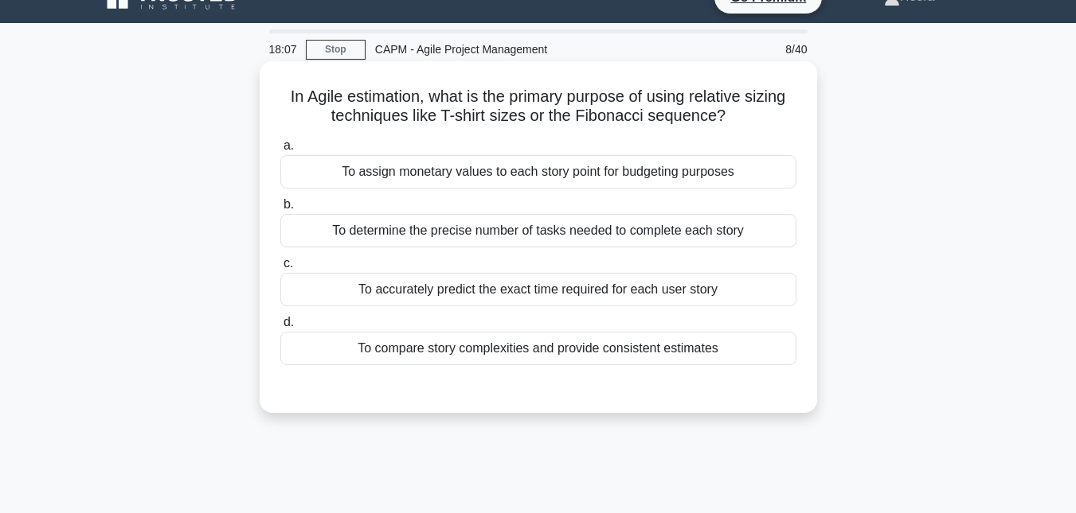
click at [429, 361] on div "To compare story complexities and provide consistent estimates" at bounding box center [538, 348] width 516 height 33
click at [280, 328] on input "d. To compare story complexities and provide consistent estimates" at bounding box center [280, 323] width 0 height 10
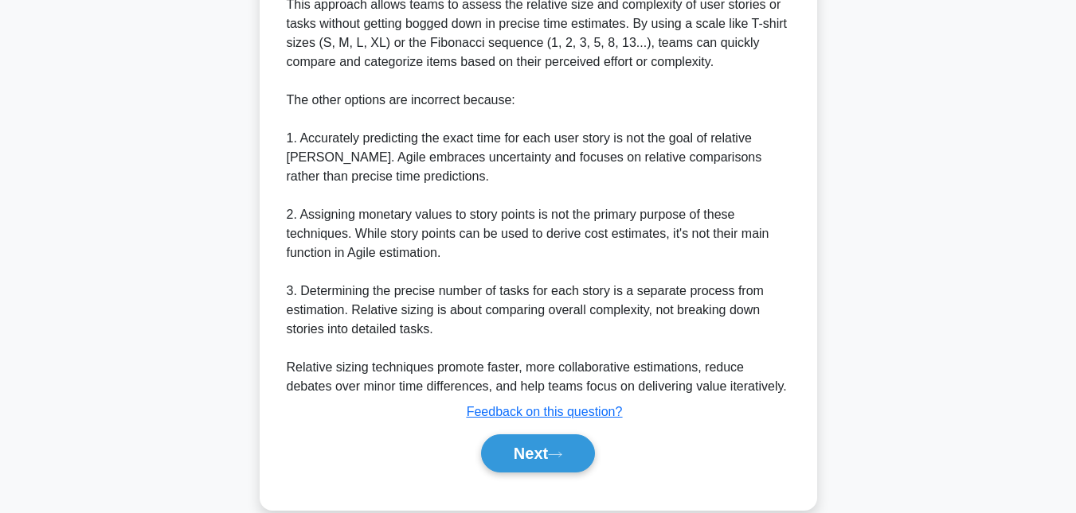
scroll to position [564, 0]
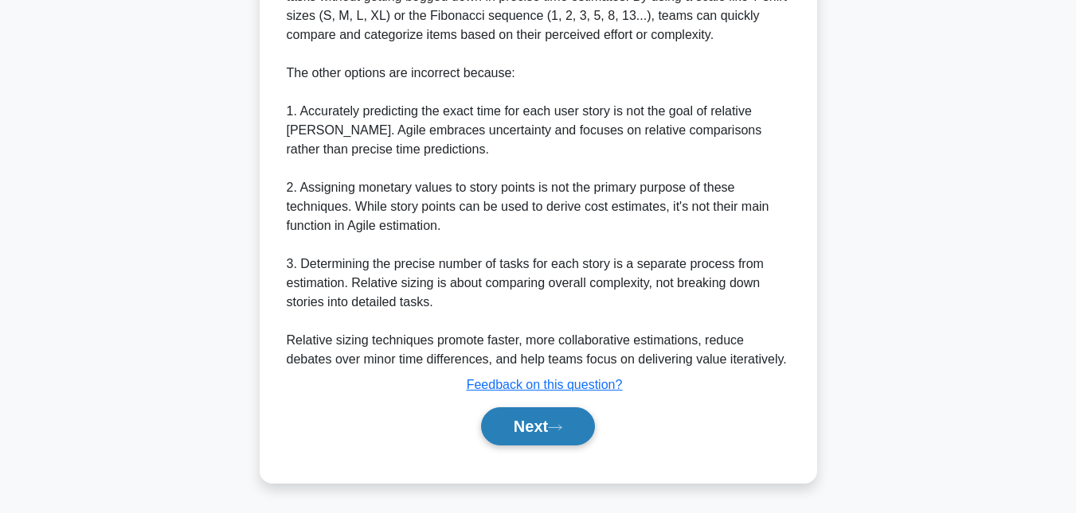
click at [529, 408] on button "Next" at bounding box center [538, 427] width 114 height 38
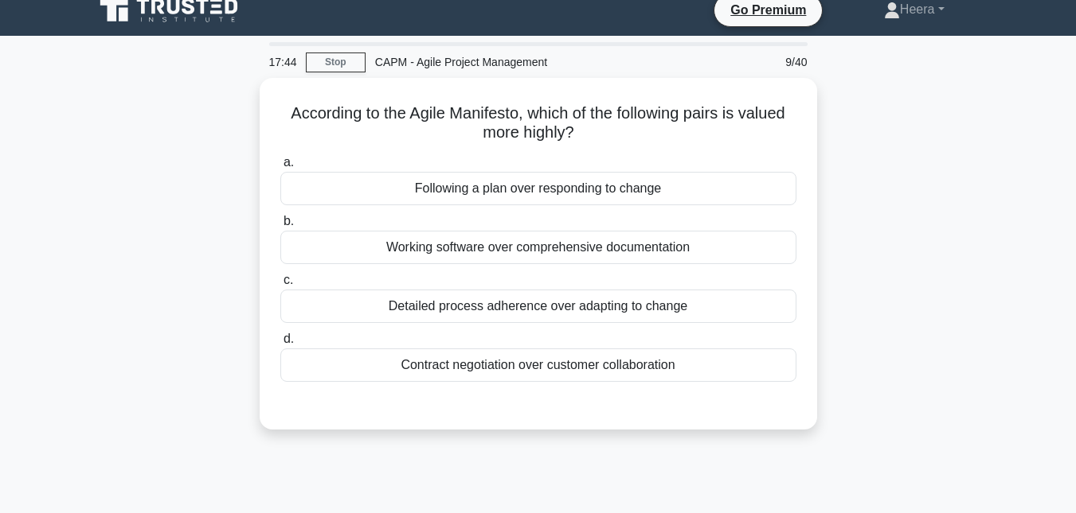
scroll to position [0, 0]
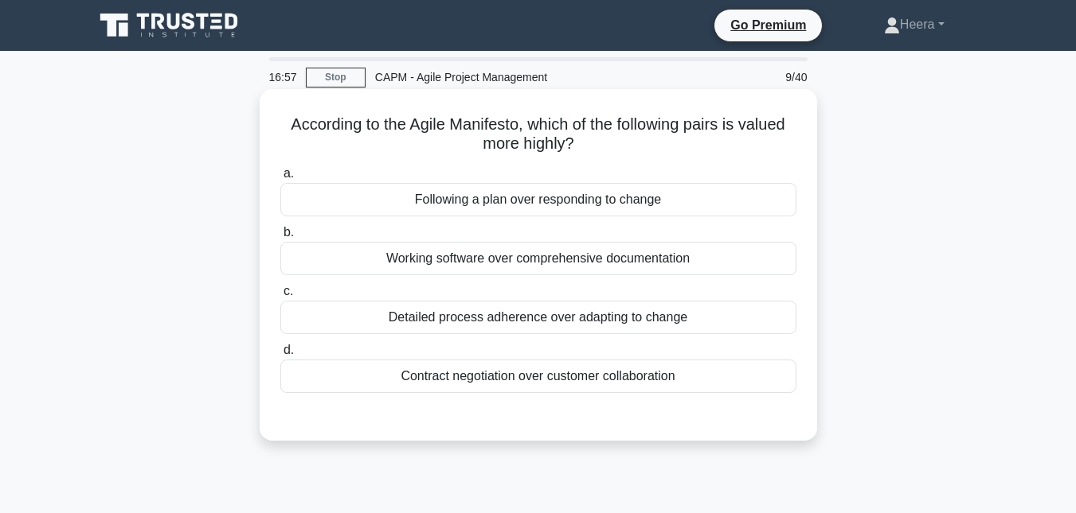
click at [599, 261] on div "Working software over comprehensive documentation" at bounding box center [538, 258] width 516 height 33
click at [280, 238] on input "b. Working software over comprehensive documentation" at bounding box center [280, 233] width 0 height 10
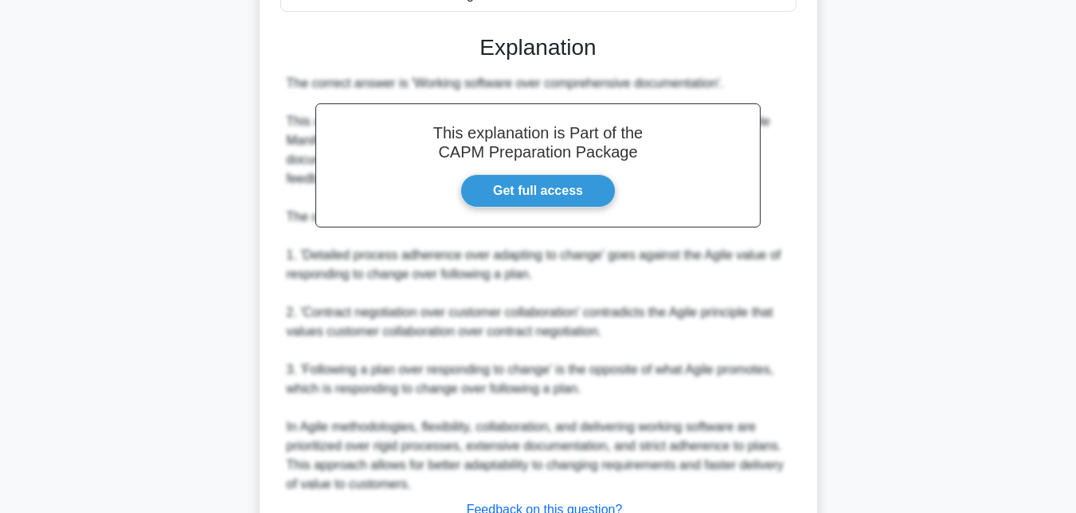
scroll to position [507, 0]
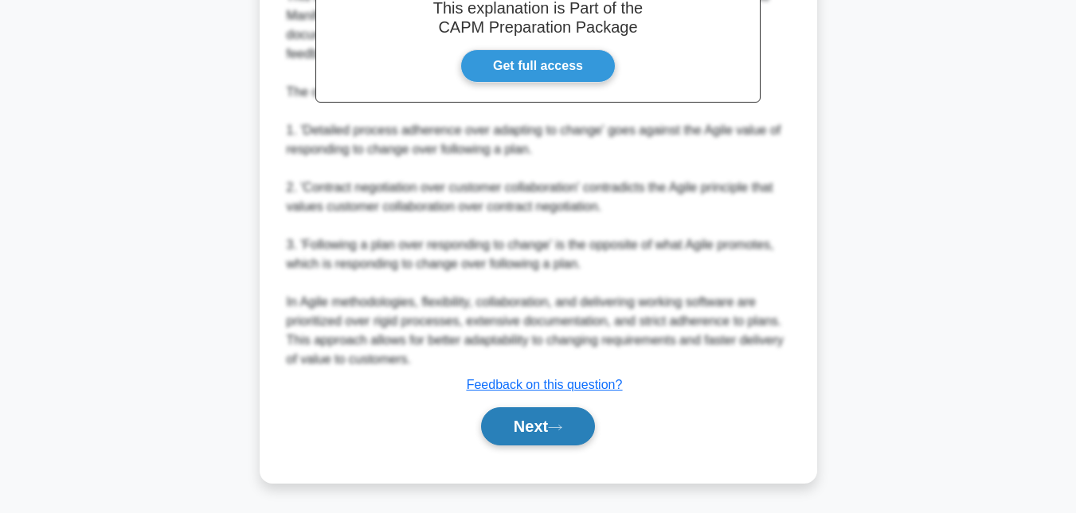
click at [543, 423] on button "Next" at bounding box center [538, 427] width 114 height 38
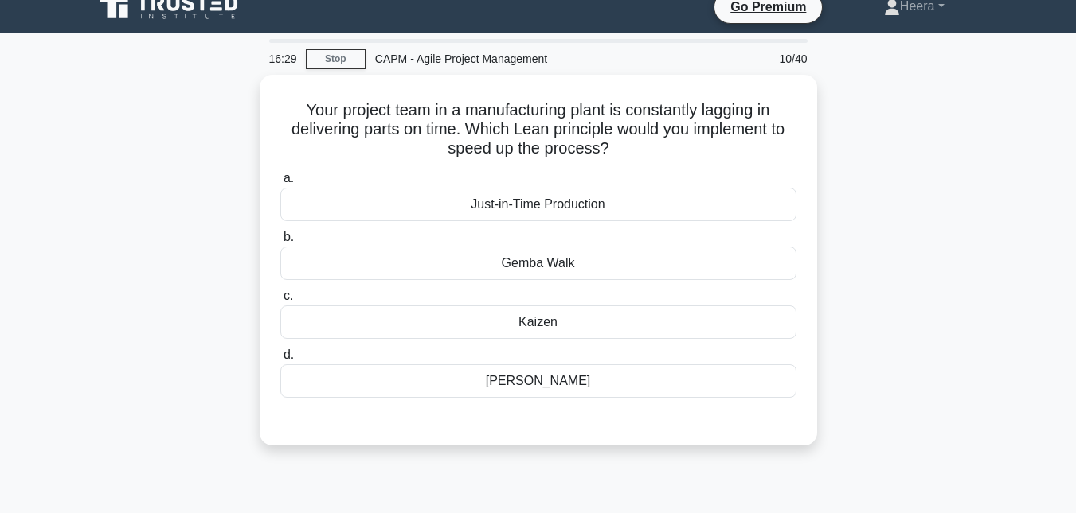
scroll to position [0, 0]
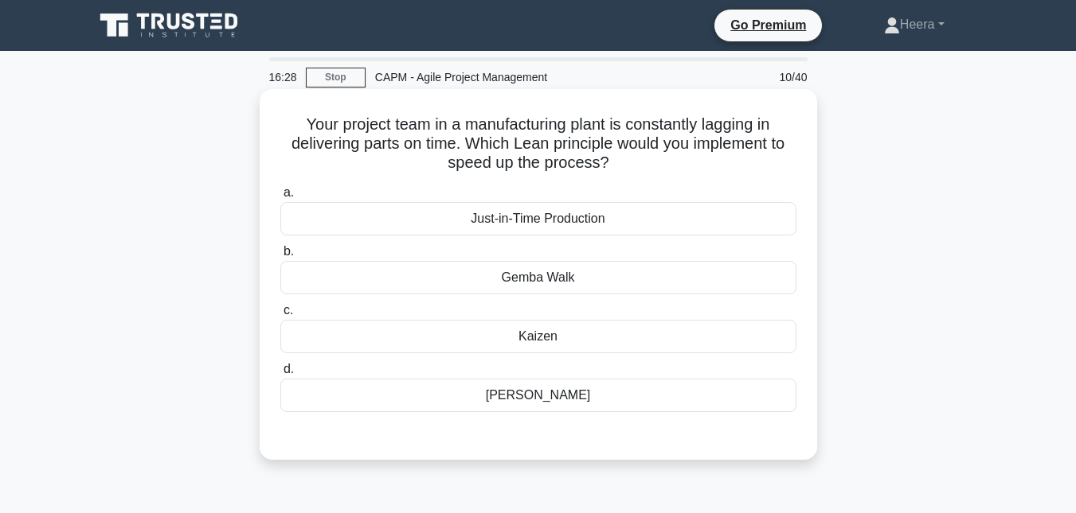
click at [561, 215] on div "Just-in-Time Production" at bounding box center [538, 218] width 516 height 33
click at [280, 198] on input "a. Just-in-Time Production" at bounding box center [280, 193] width 0 height 10
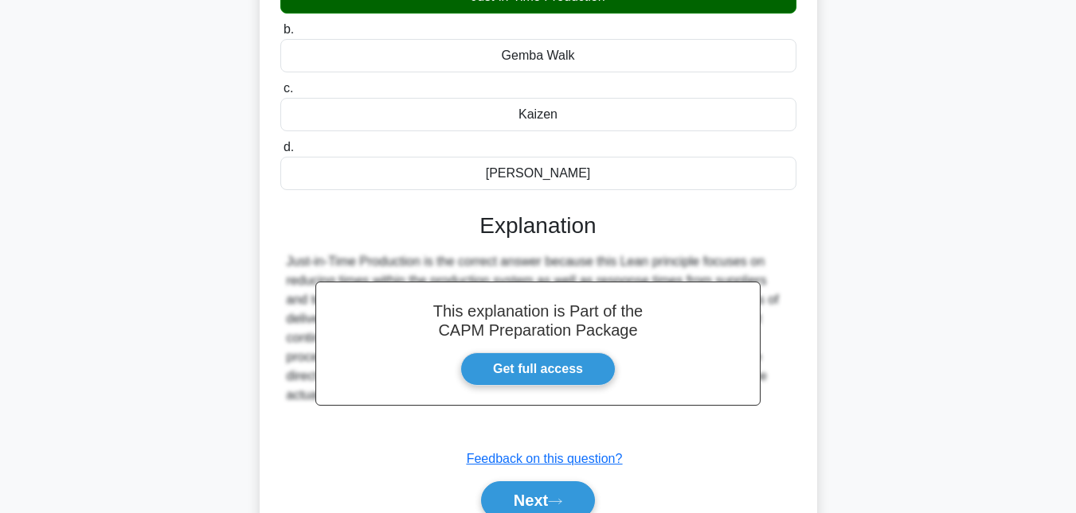
scroll to position [346, 0]
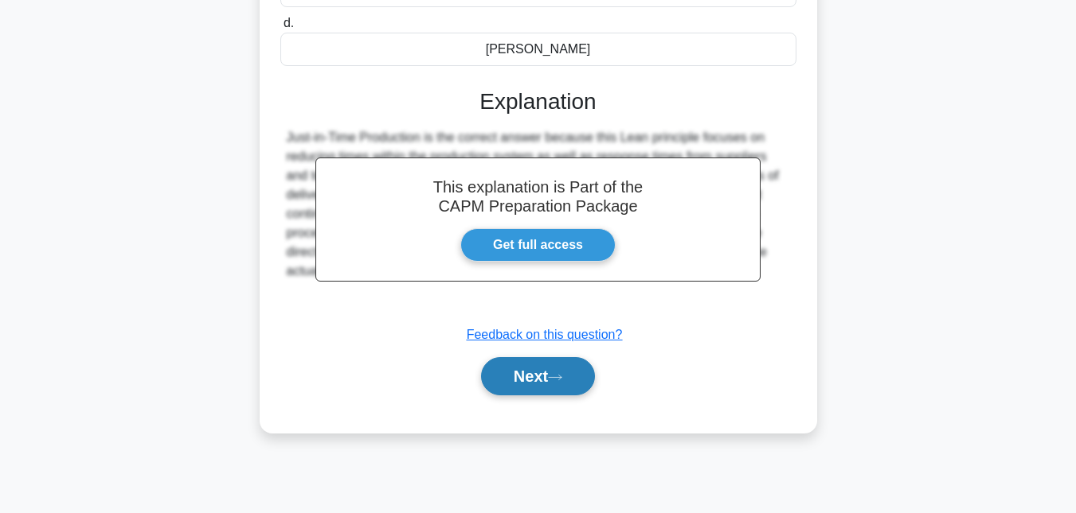
click at [515, 366] on button "Next" at bounding box center [538, 376] width 114 height 38
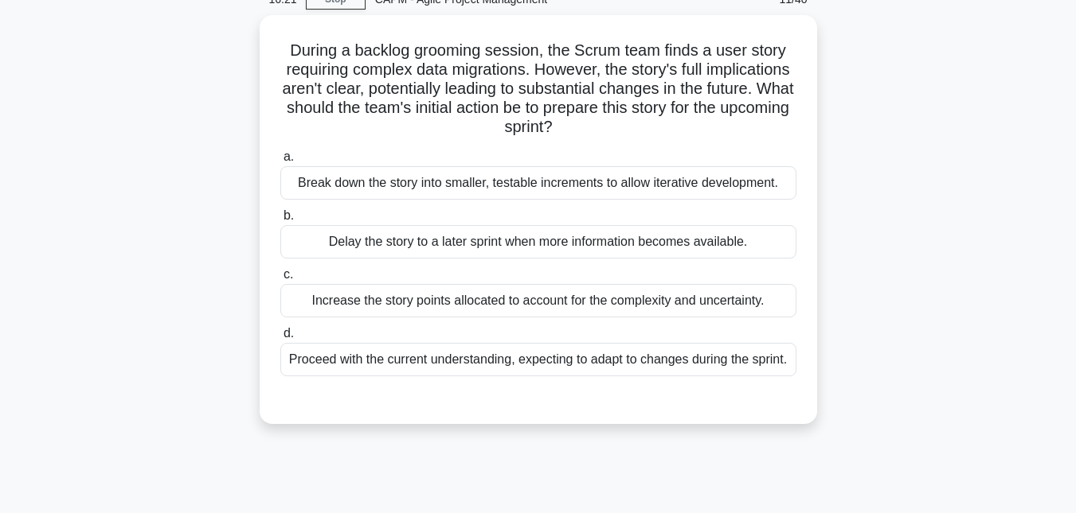
scroll to position [28, 0]
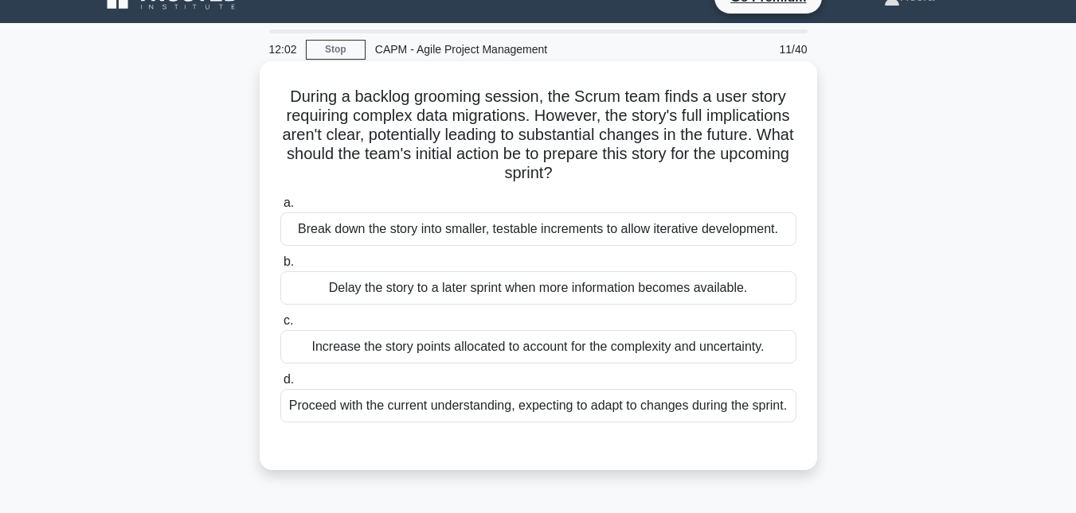
click at [400, 237] on div "Break down the story into smaller, testable increments to allow iterative devel…" at bounding box center [538, 229] width 516 height 33
click at [280, 209] on input "a. Break down the story into smaller, testable increments to allow iterative de…" at bounding box center [280, 203] width 0 height 10
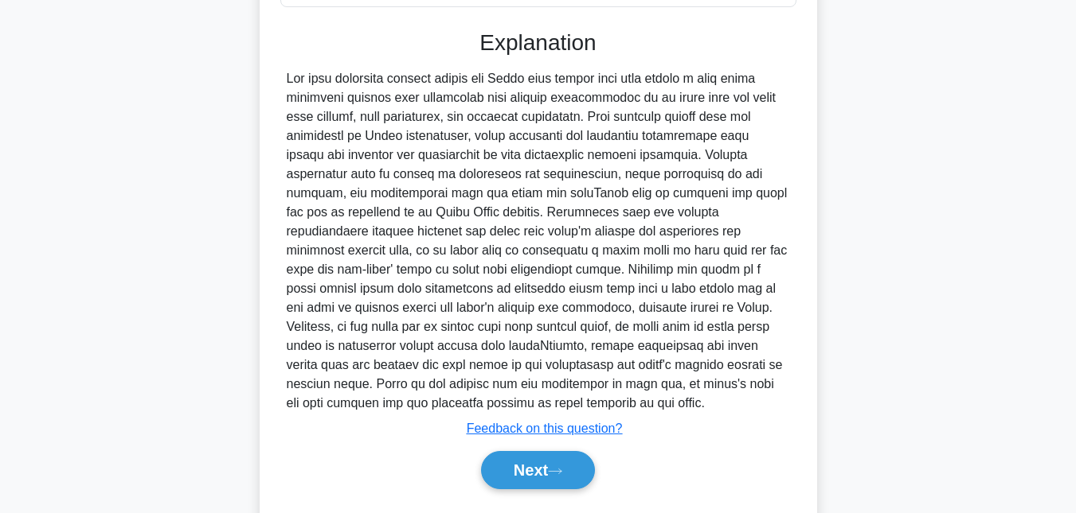
scroll to position [488, 0]
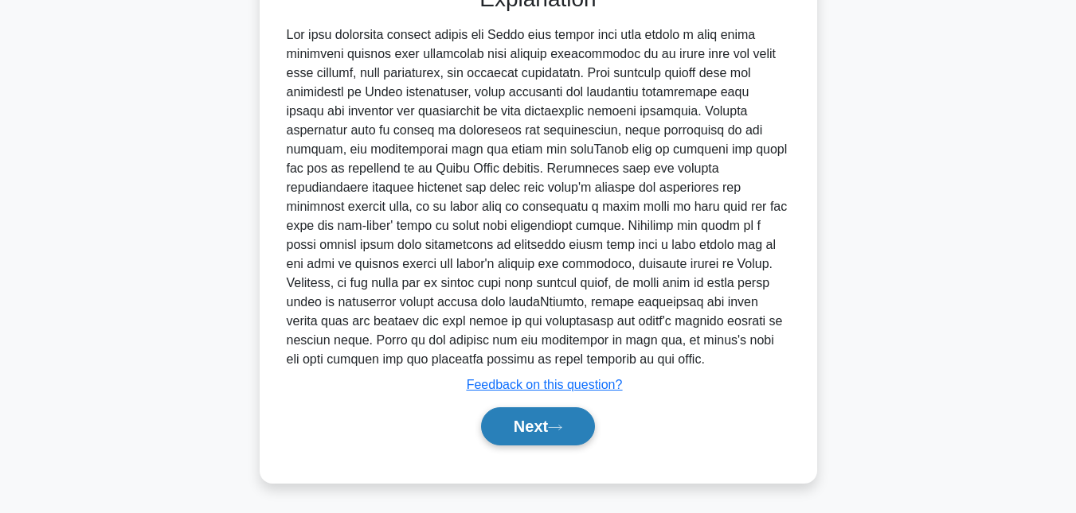
click at [526, 429] on button "Next" at bounding box center [538, 427] width 114 height 38
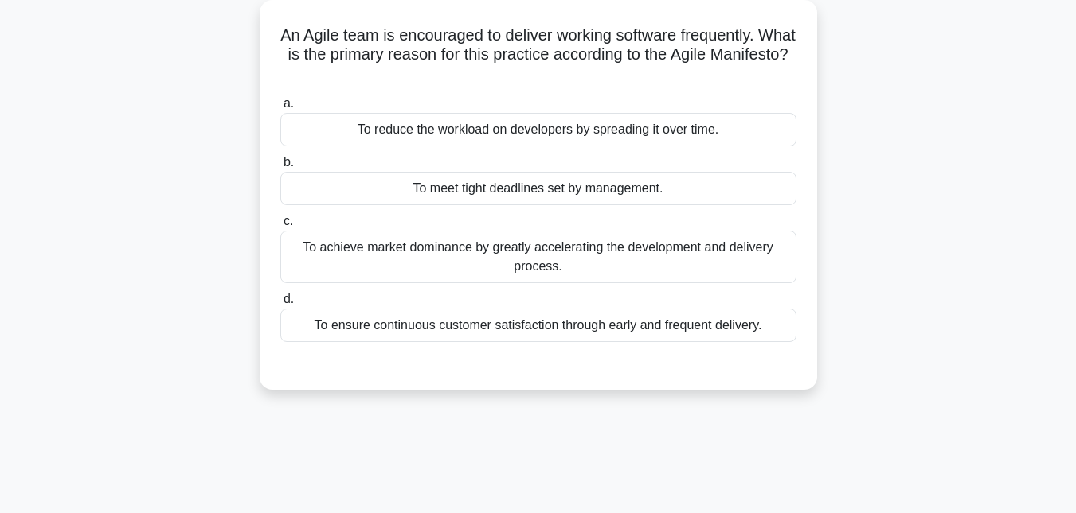
scroll to position [28, 0]
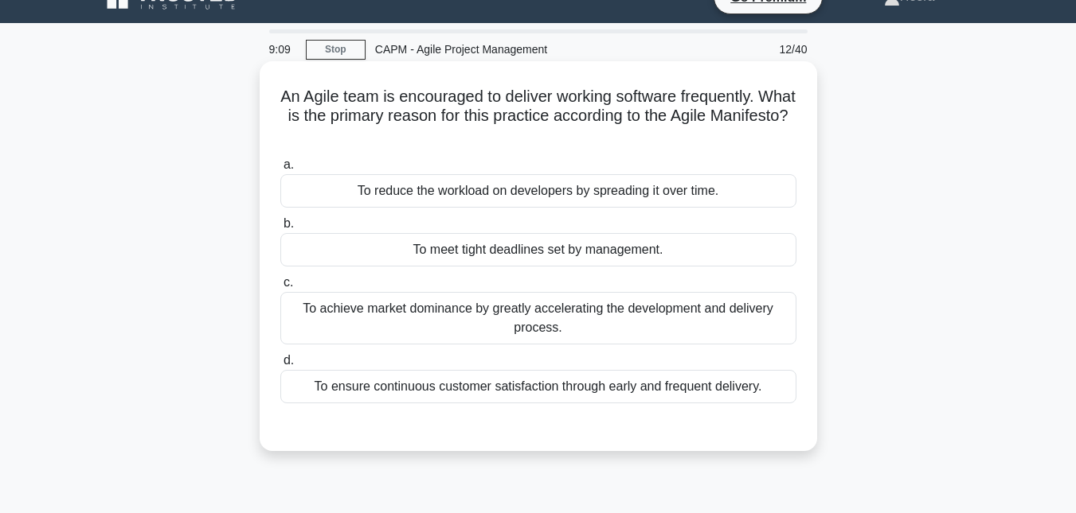
click at [594, 387] on div "To ensure continuous customer satisfaction through early and frequent delivery." at bounding box center [538, 386] width 516 height 33
click at [280, 366] on input "d. To ensure continuous customer satisfaction through early and frequent delive…" at bounding box center [280, 361] width 0 height 10
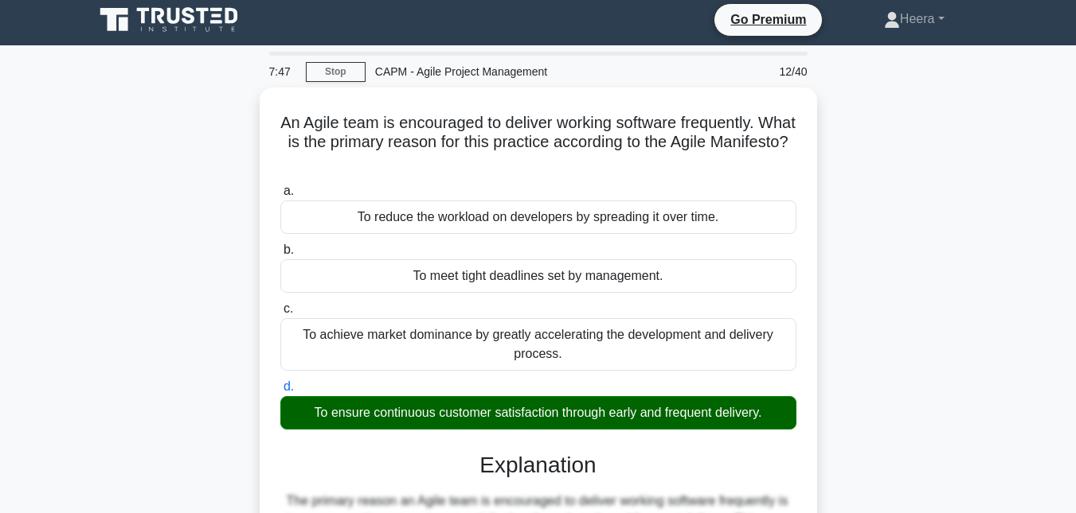
scroll to position [0, 0]
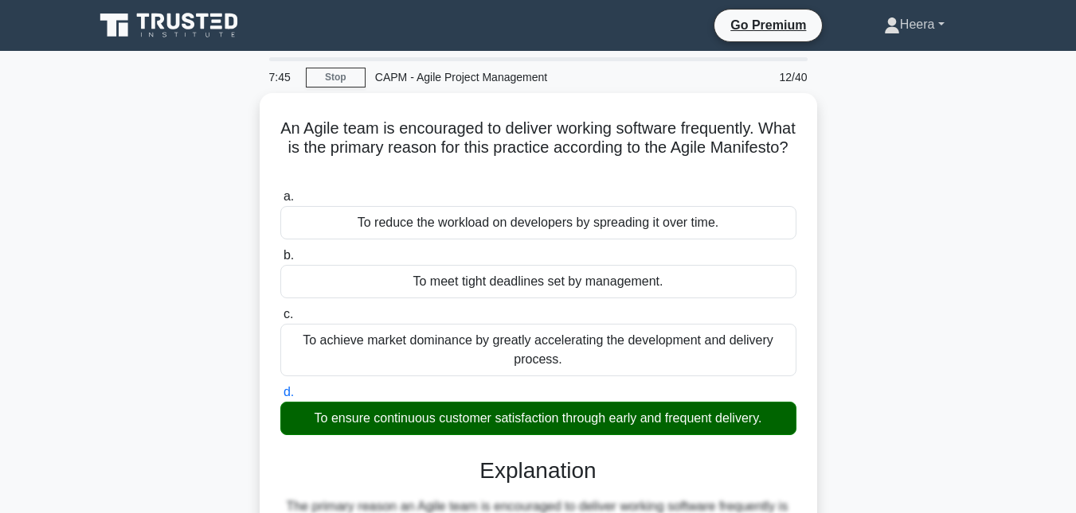
click at [940, 20] on link "Heera" at bounding box center [913, 25] width 137 height 32
click at [888, 21] on icon at bounding box center [892, 26] width 16 height 16
click at [888, 25] on icon at bounding box center [892, 22] width 9 height 9
click at [868, 54] on link "Profile" at bounding box center [909, 61] width 126 height 25
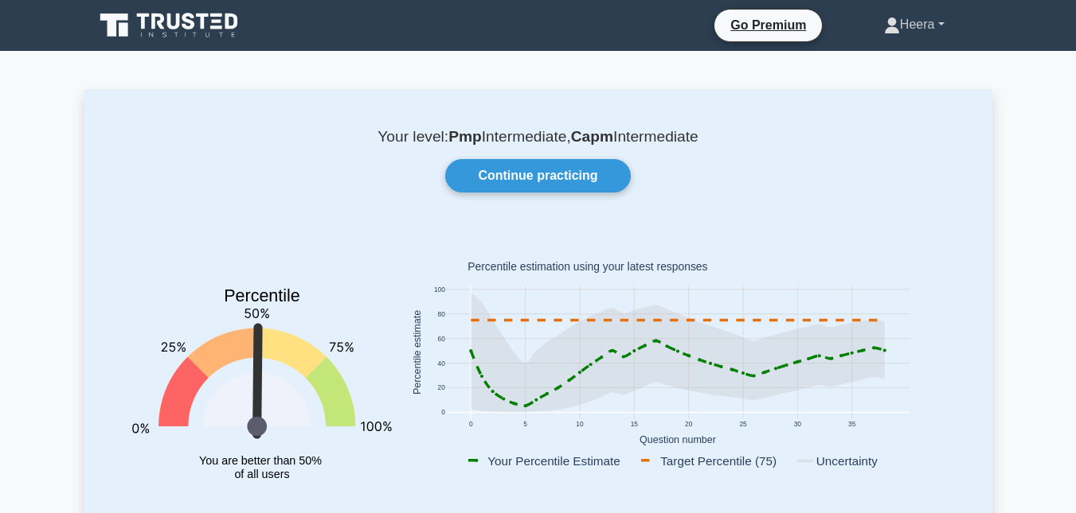
click at [919, 25] on link "Heera" at bounding box center [913, 25] width 137 height 32
click at [888, 92] on link "Settings" at bounding box center [909, 87] width 126 height 25
